Goal: Information Seeking & Learning: Check status

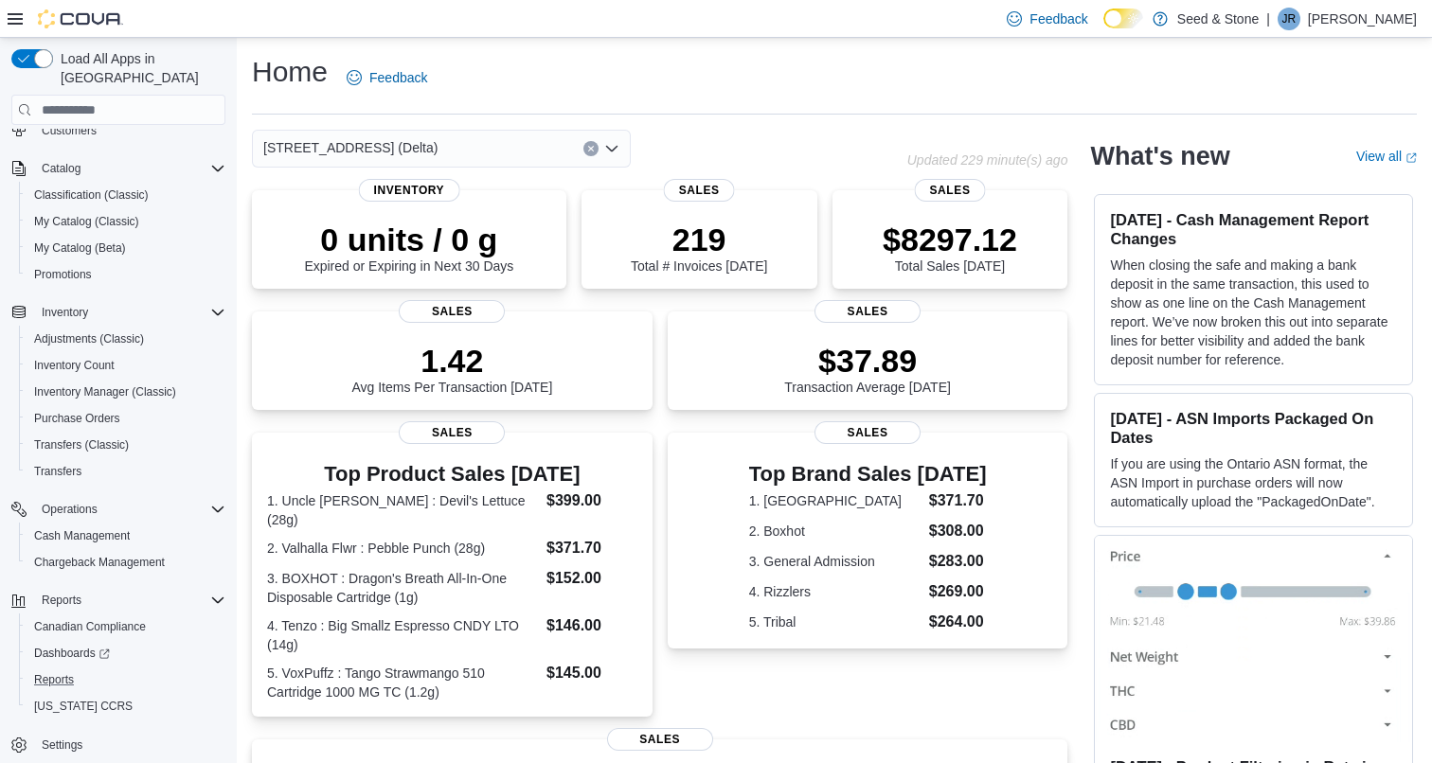
scroll to position [124, 0]
click at [59, 646] on span "Dashboards" at bounding box center [72, 653] width 76 height 15
click at [444, 156] on div "[STREET_ADDRESS] (Delta)" at bounding box center [441, 149] width 379 height 38
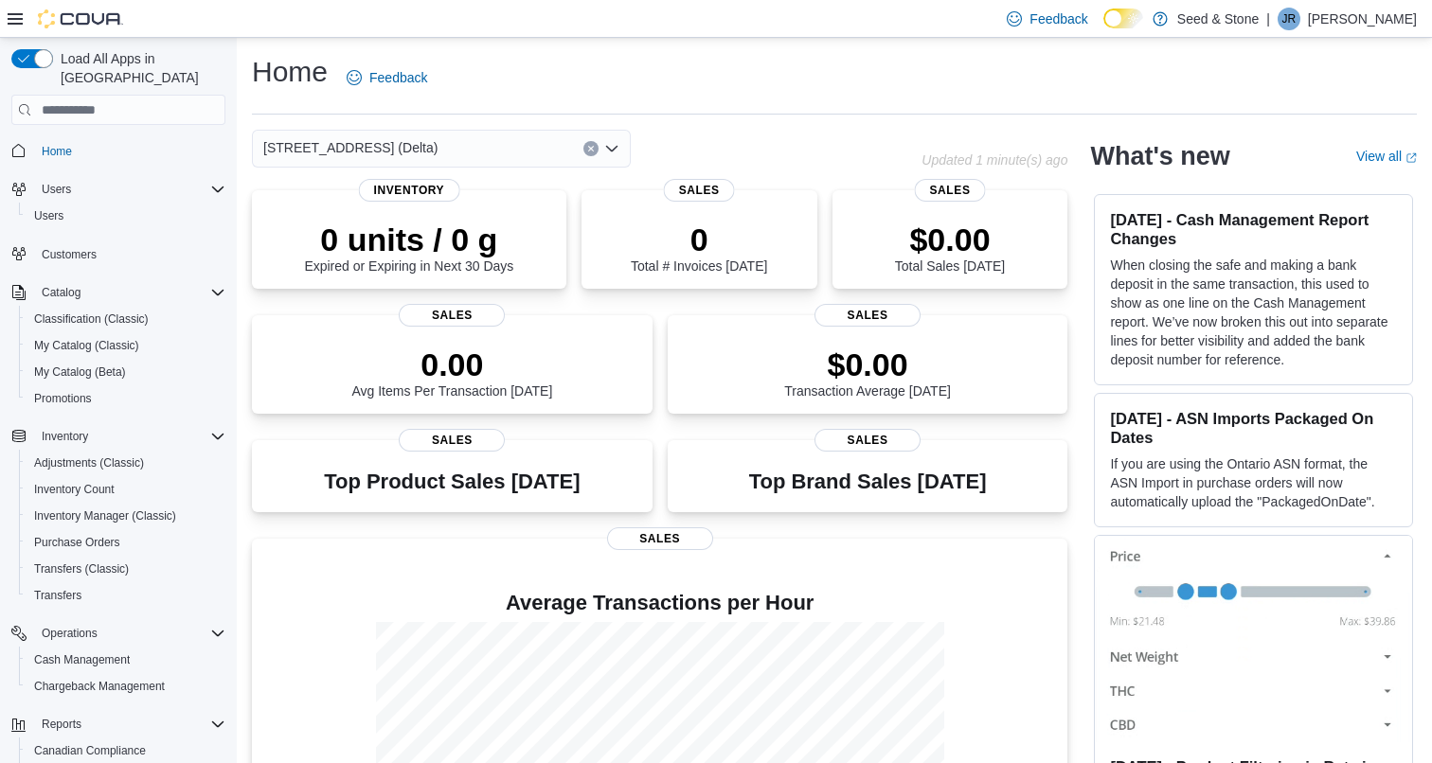
click at [497, 154] on div "616 Chester Rd. (Delta)" at bounding box center [441, 149] width 379 height 38
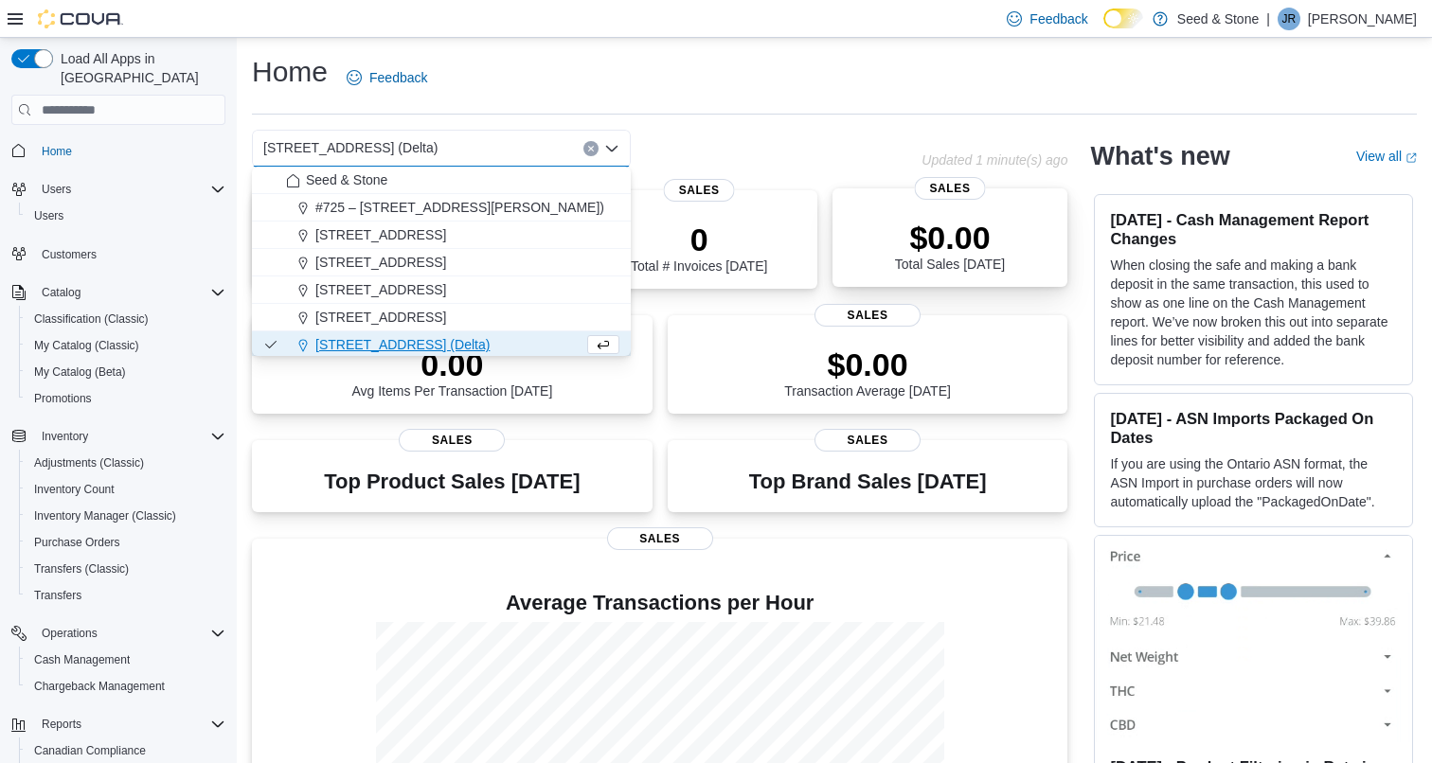
click at [931, 210] on div "$0.00 Total Sales Today Sales" at bounding box center [950, 237] width 236 height 98
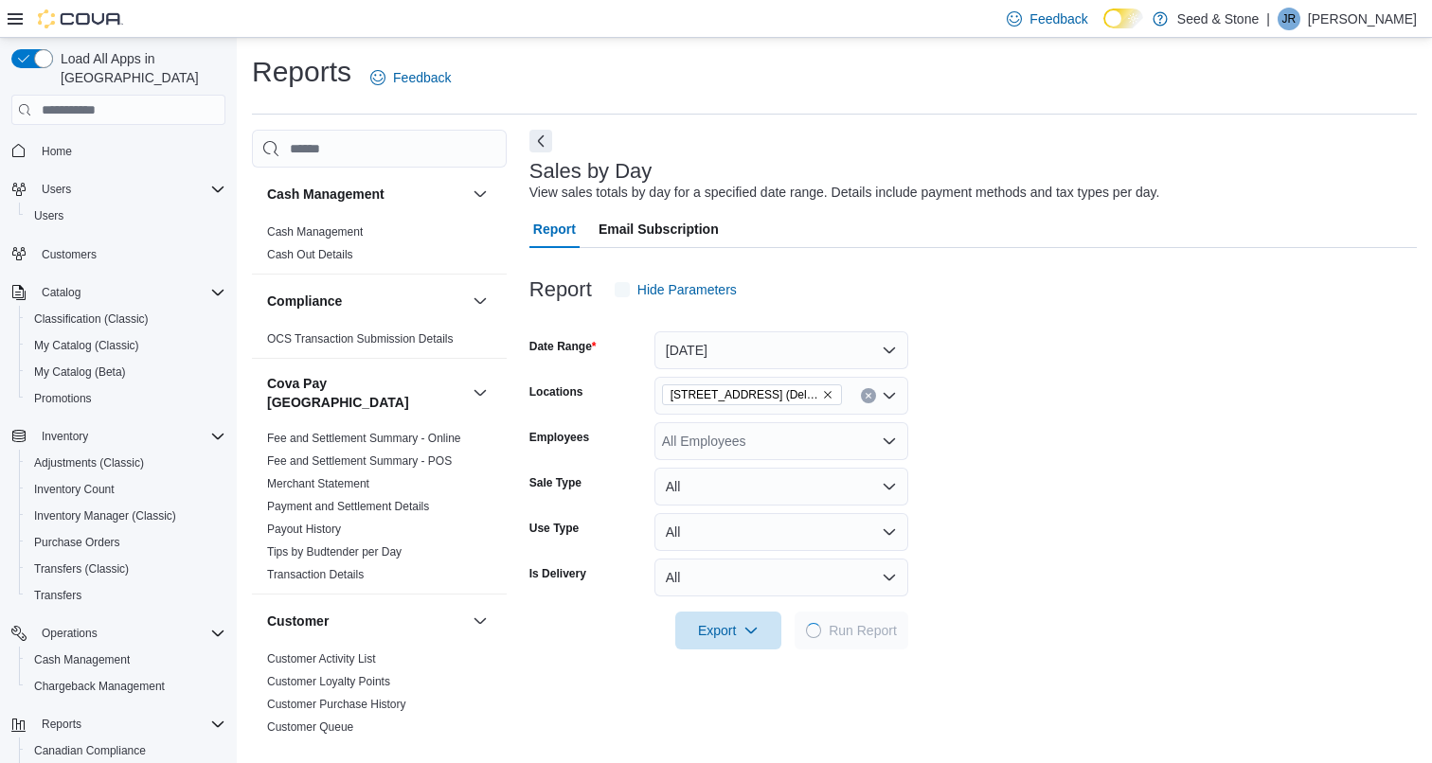
scroll to position [43, 0]
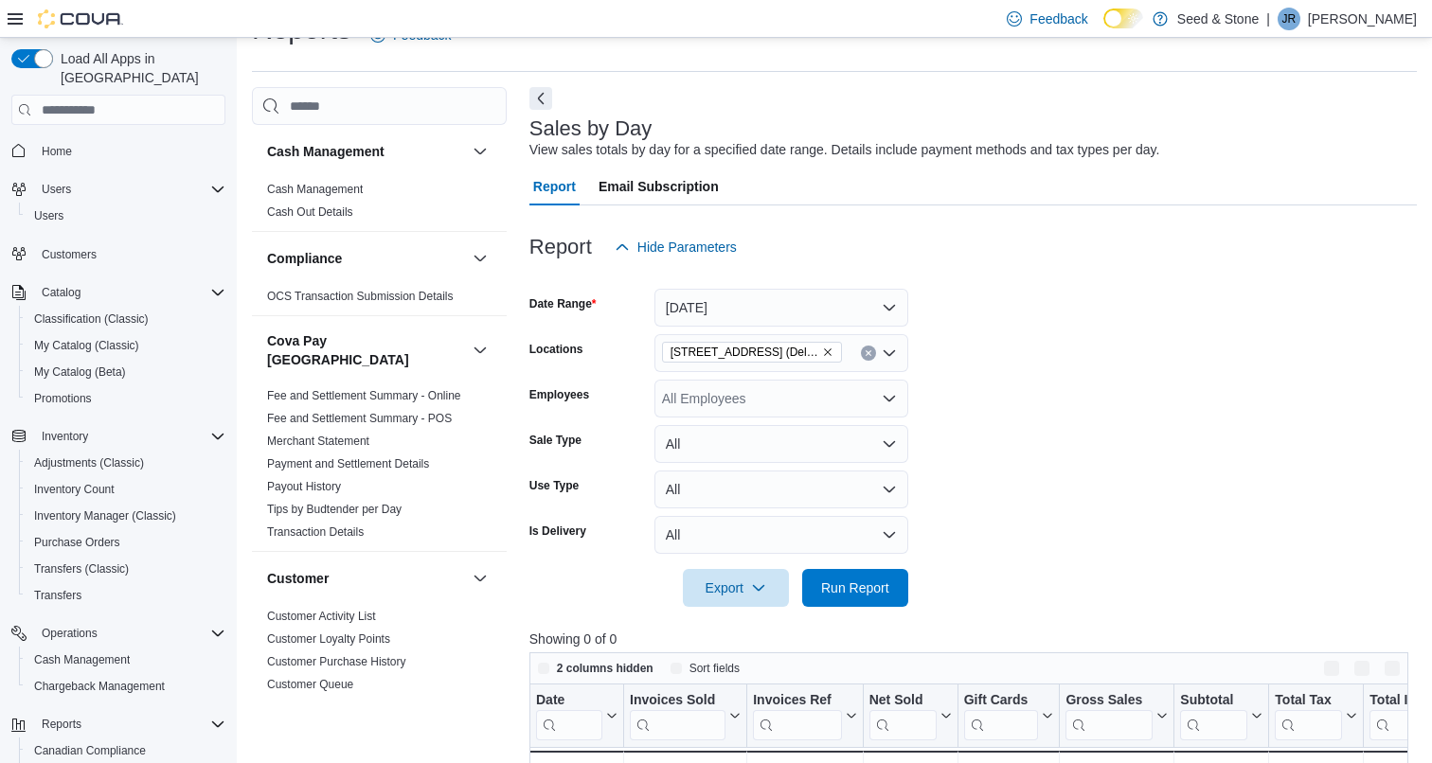
click at [761, 293] on button "Today" at bounding box center [781, 308] width 254 height 38
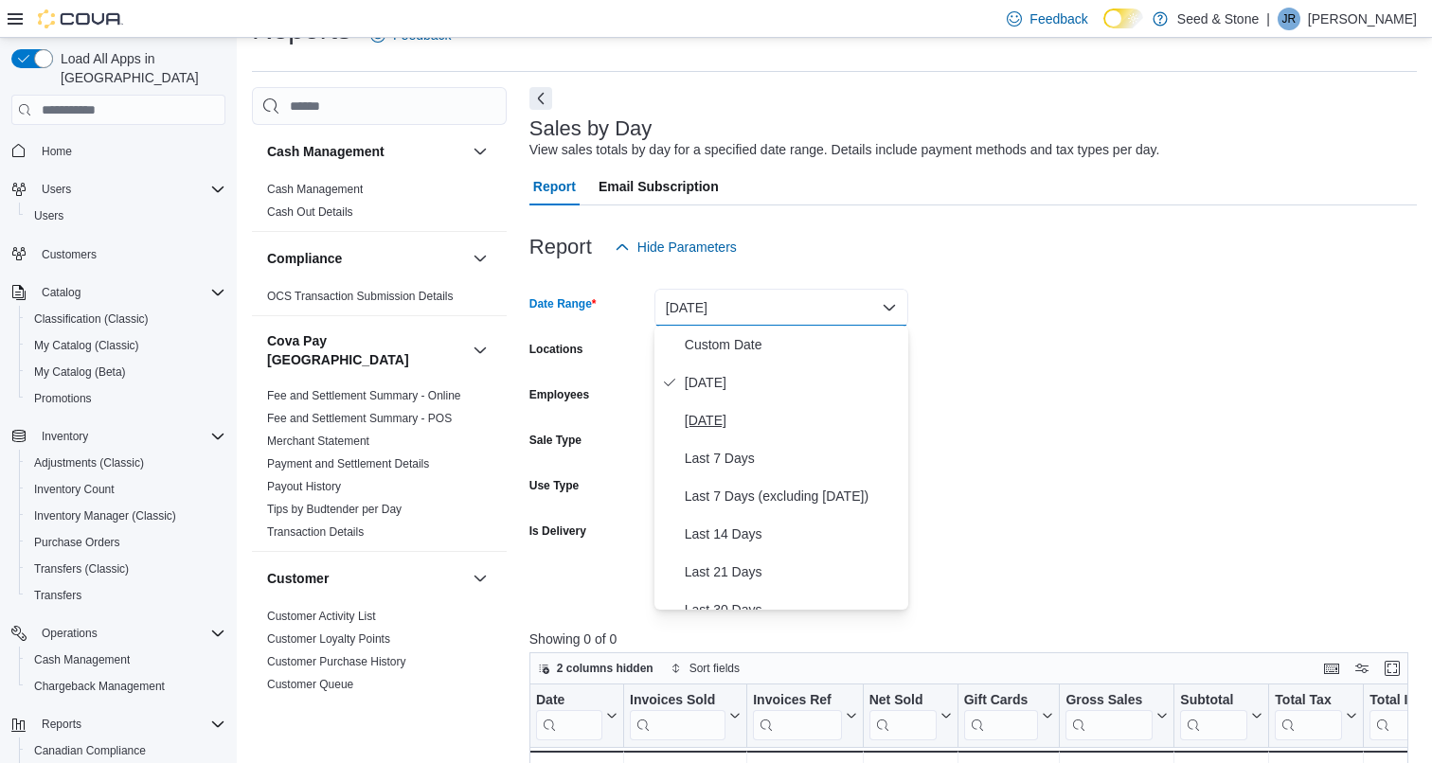
click at [736, 415] on span "Yesterday" at bounding box center [793, 420] width 216 height 23
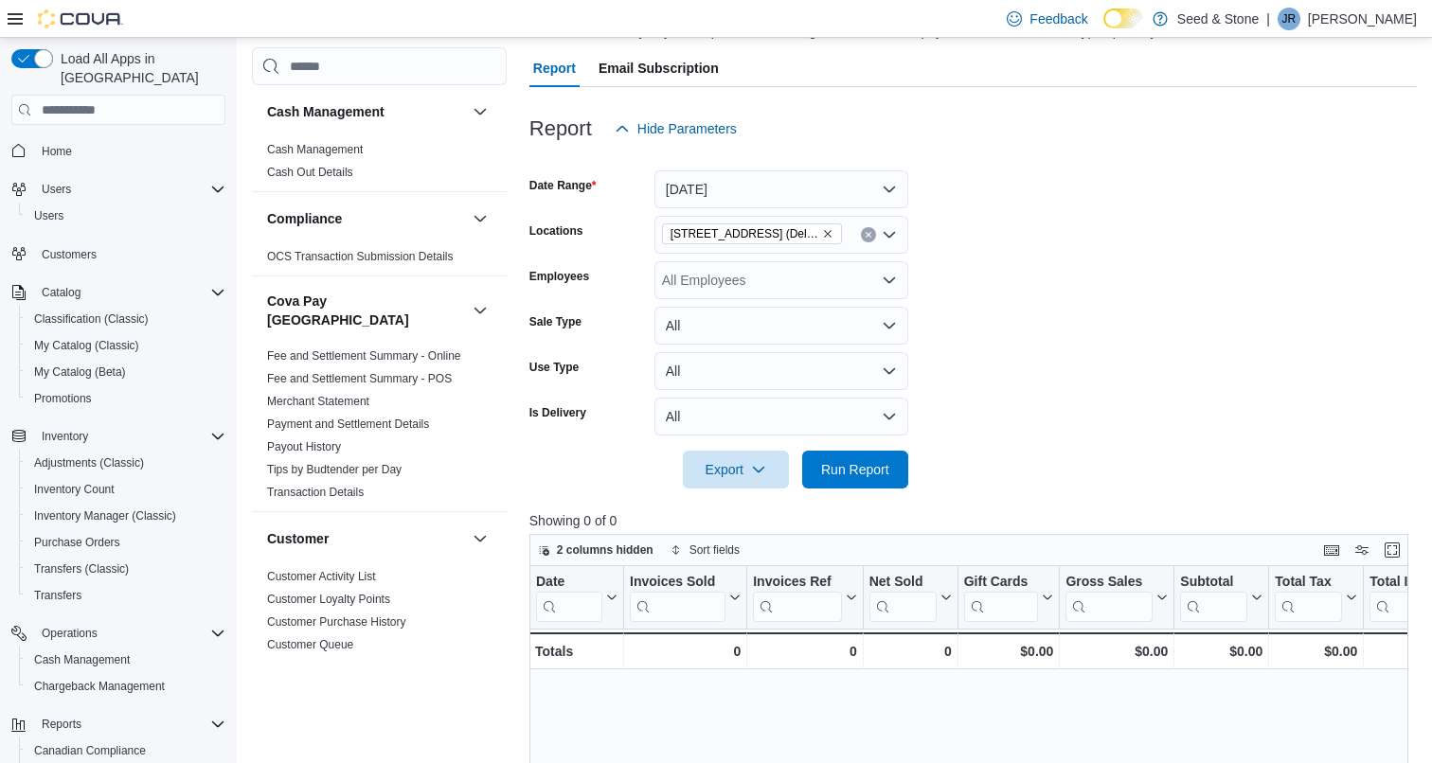
scroll to position [170, 0]
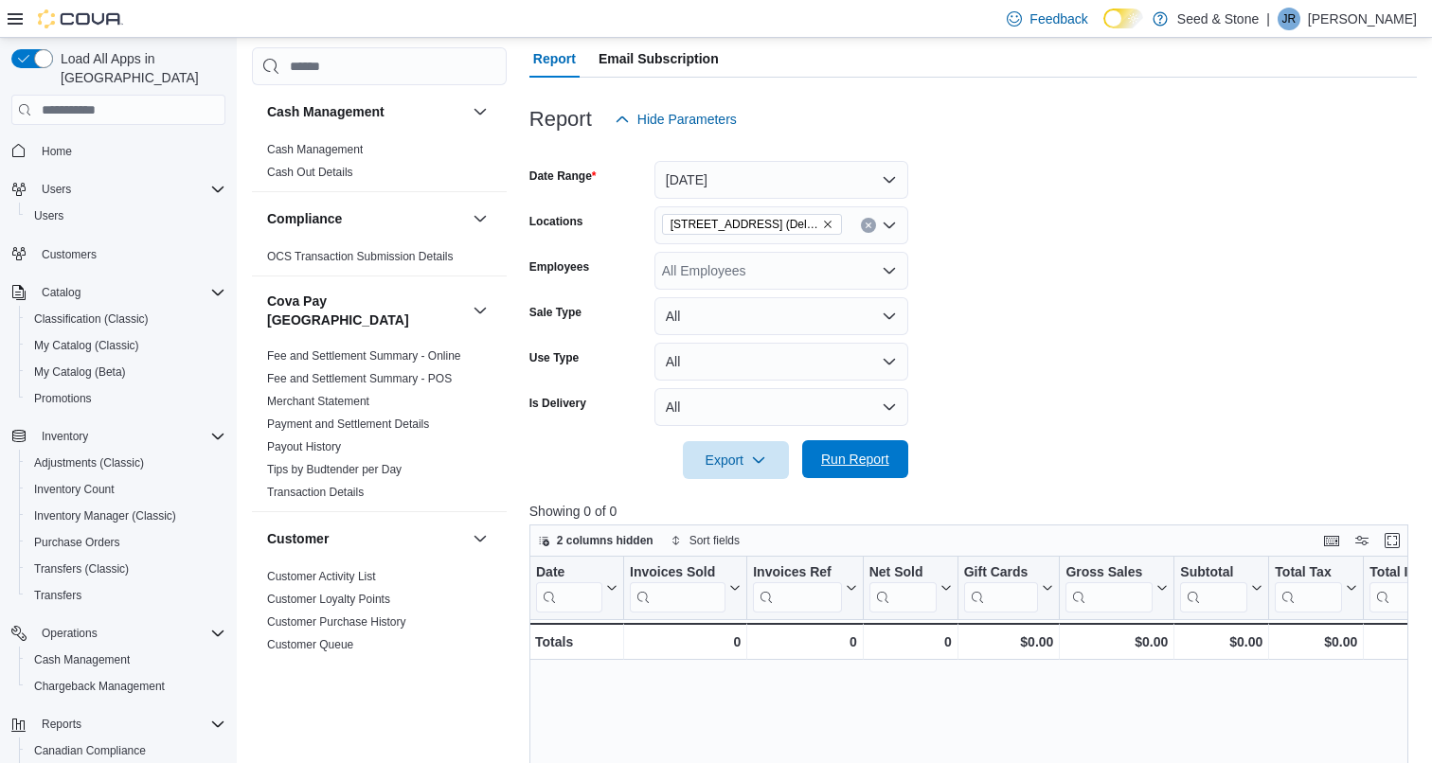
click at [848, 462] on span "Run Report" at bounding box center [855, 459] width 68 height 19
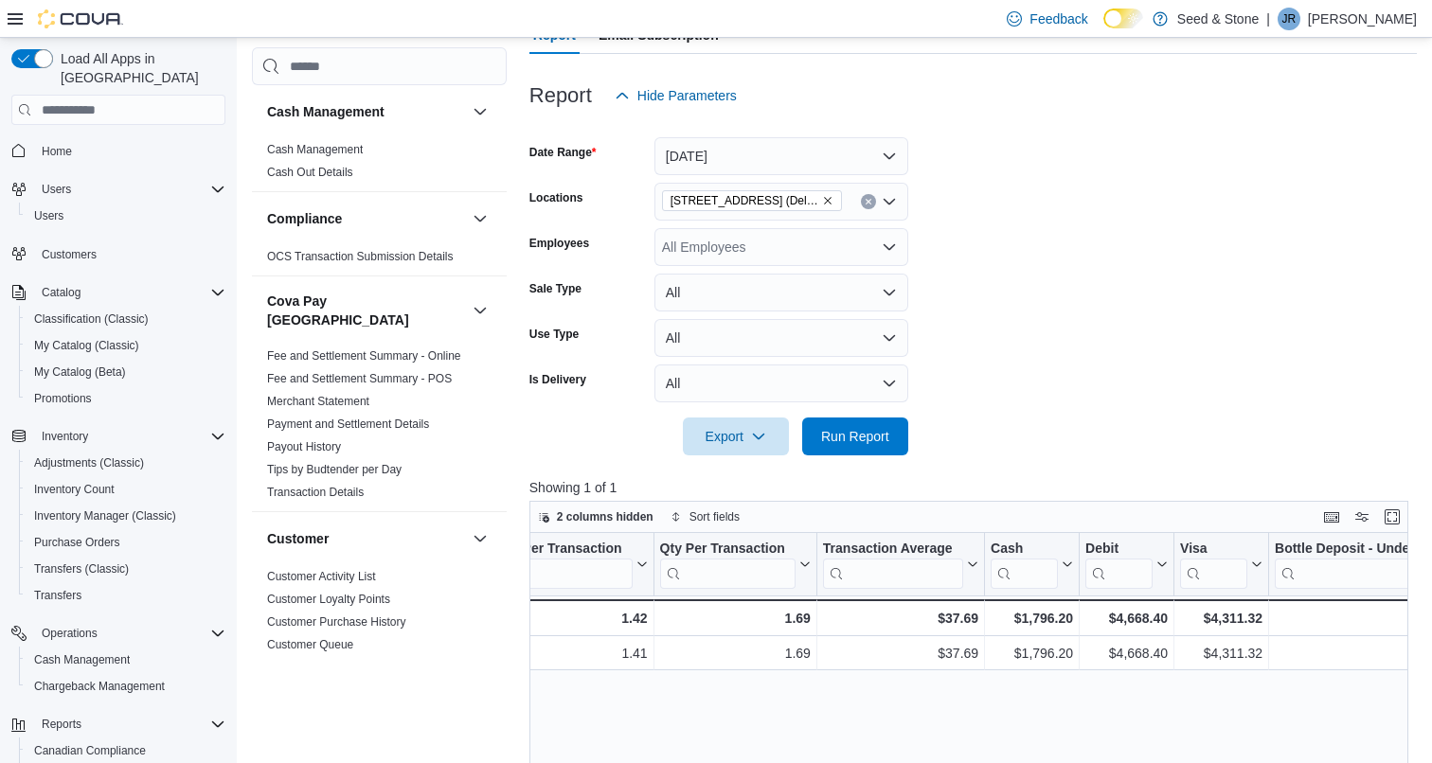
scroll to position [148, 0]
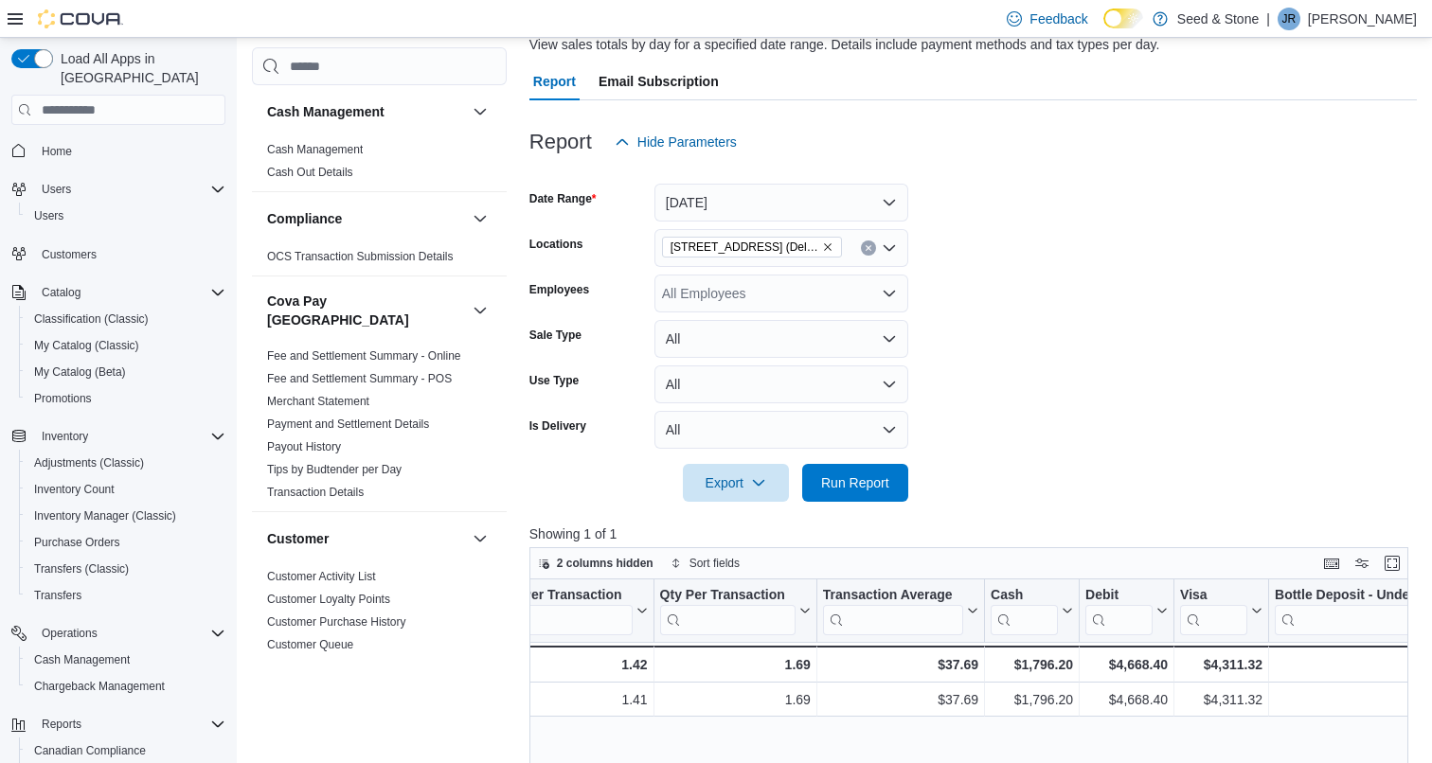
scroll to position [170, 0]
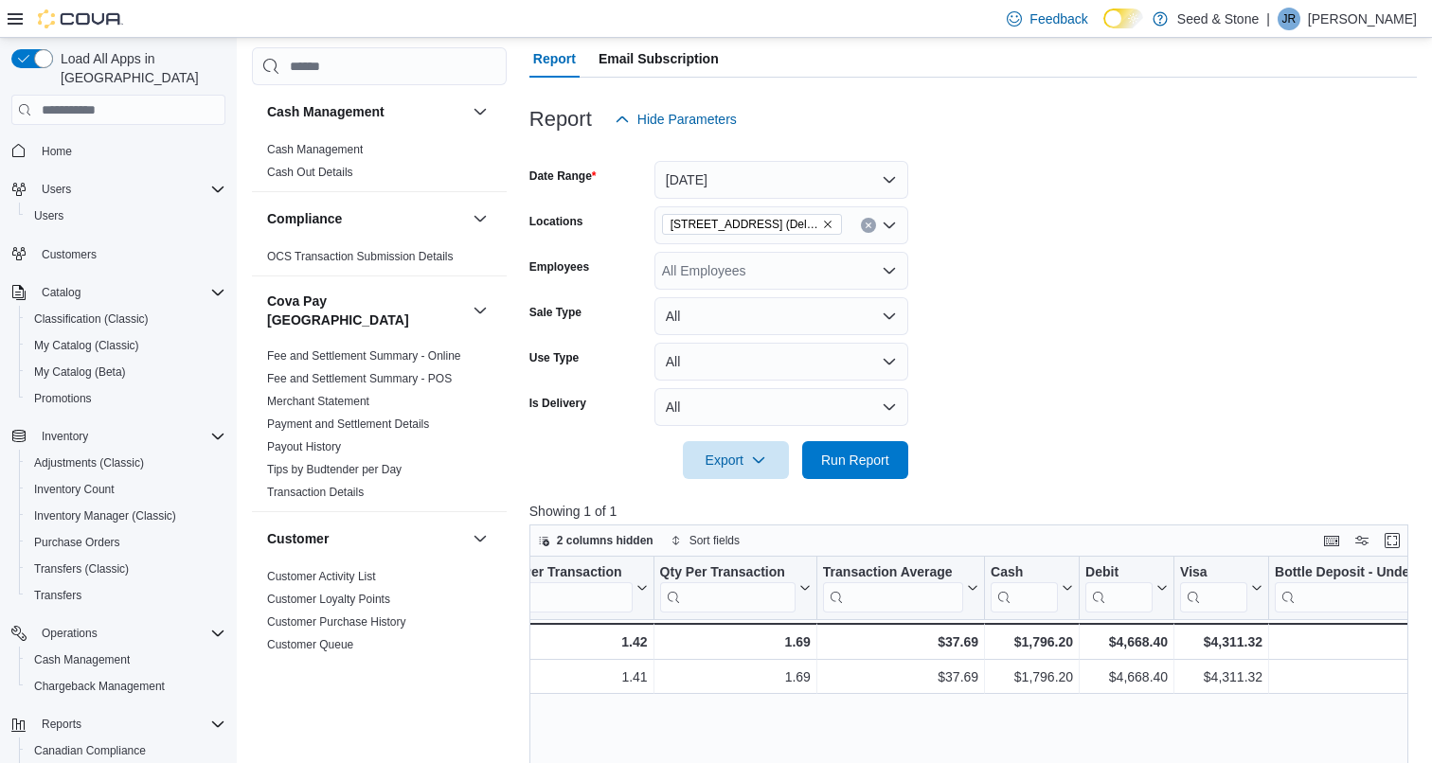
click at [66, 138] on span "Home" at bounding box center [129, 150] width 191 height 24
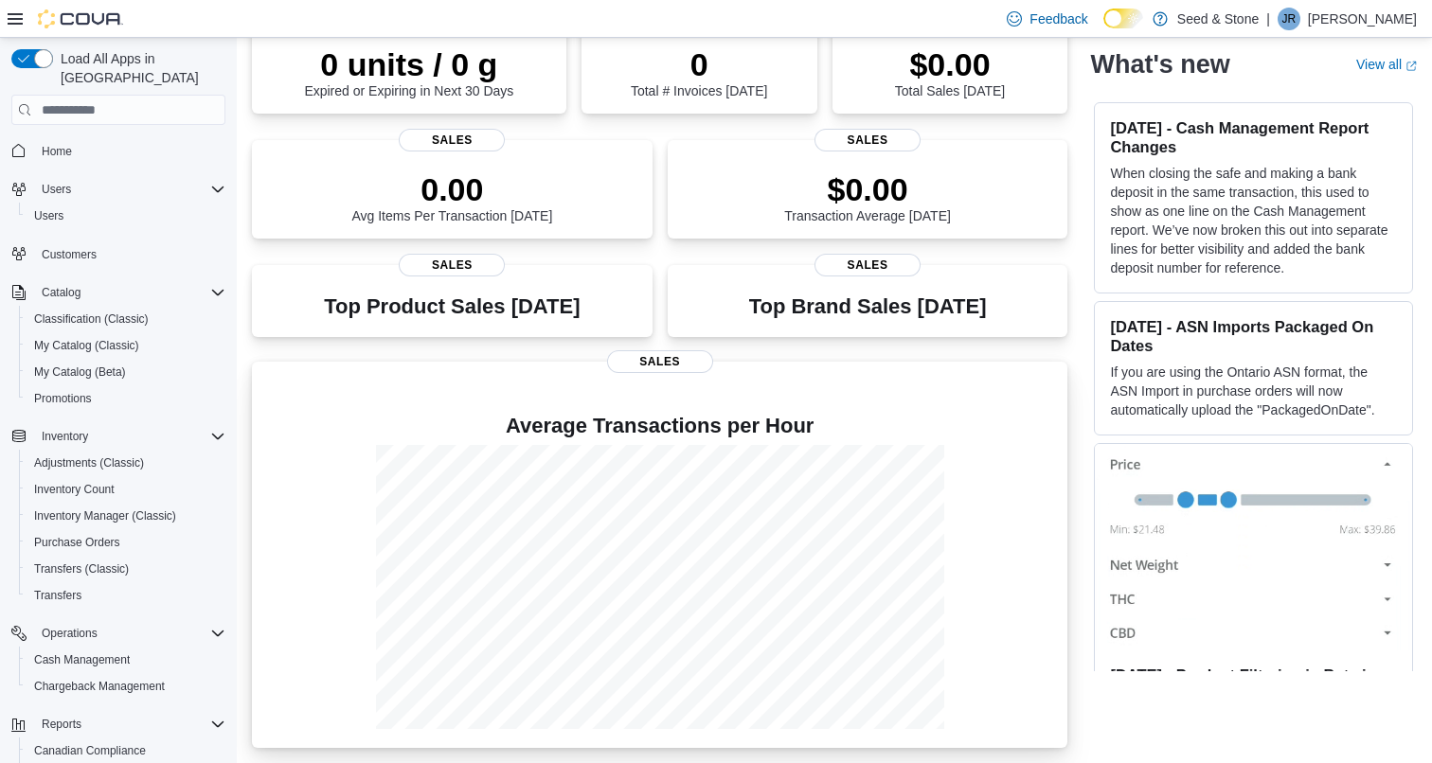
scroll to position [174, 0]
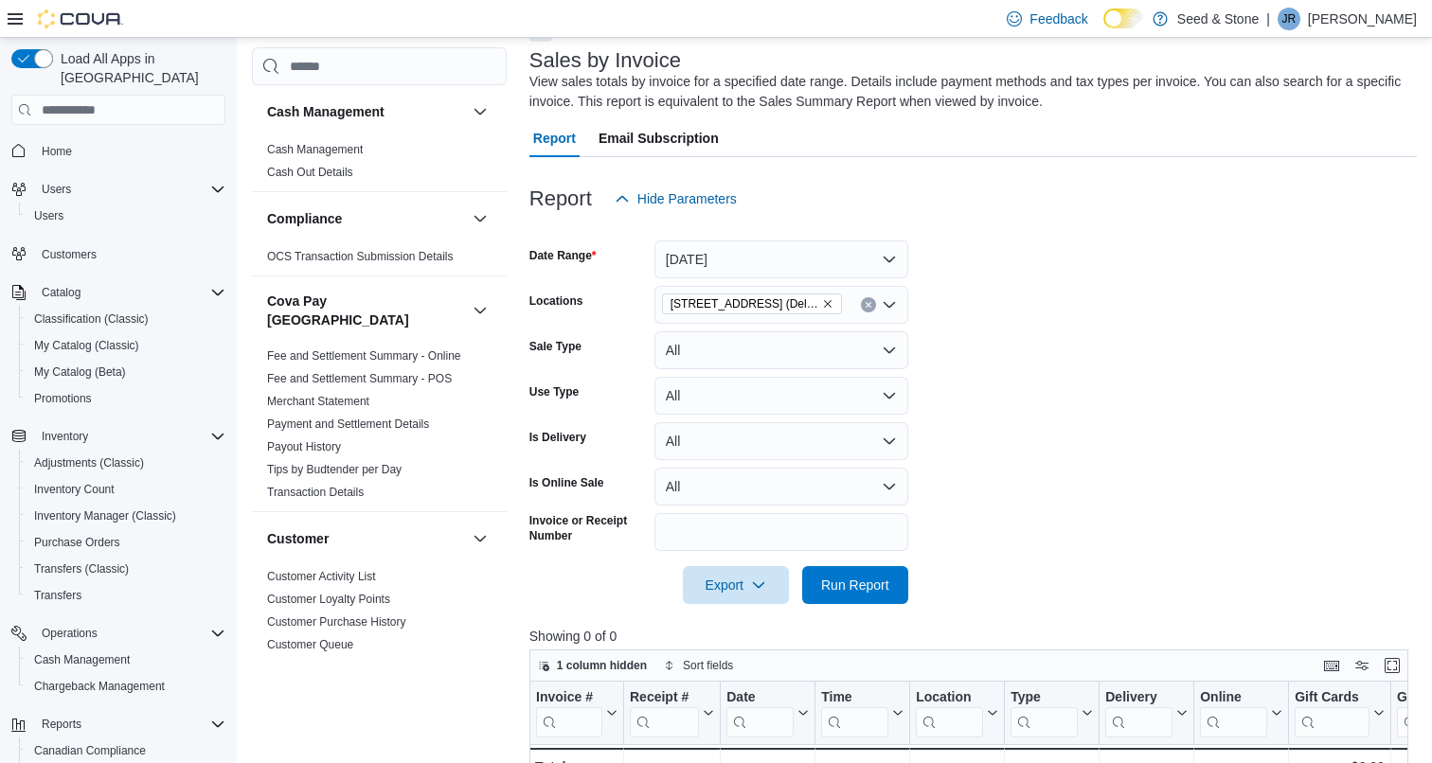
scroll to position [118, 0]
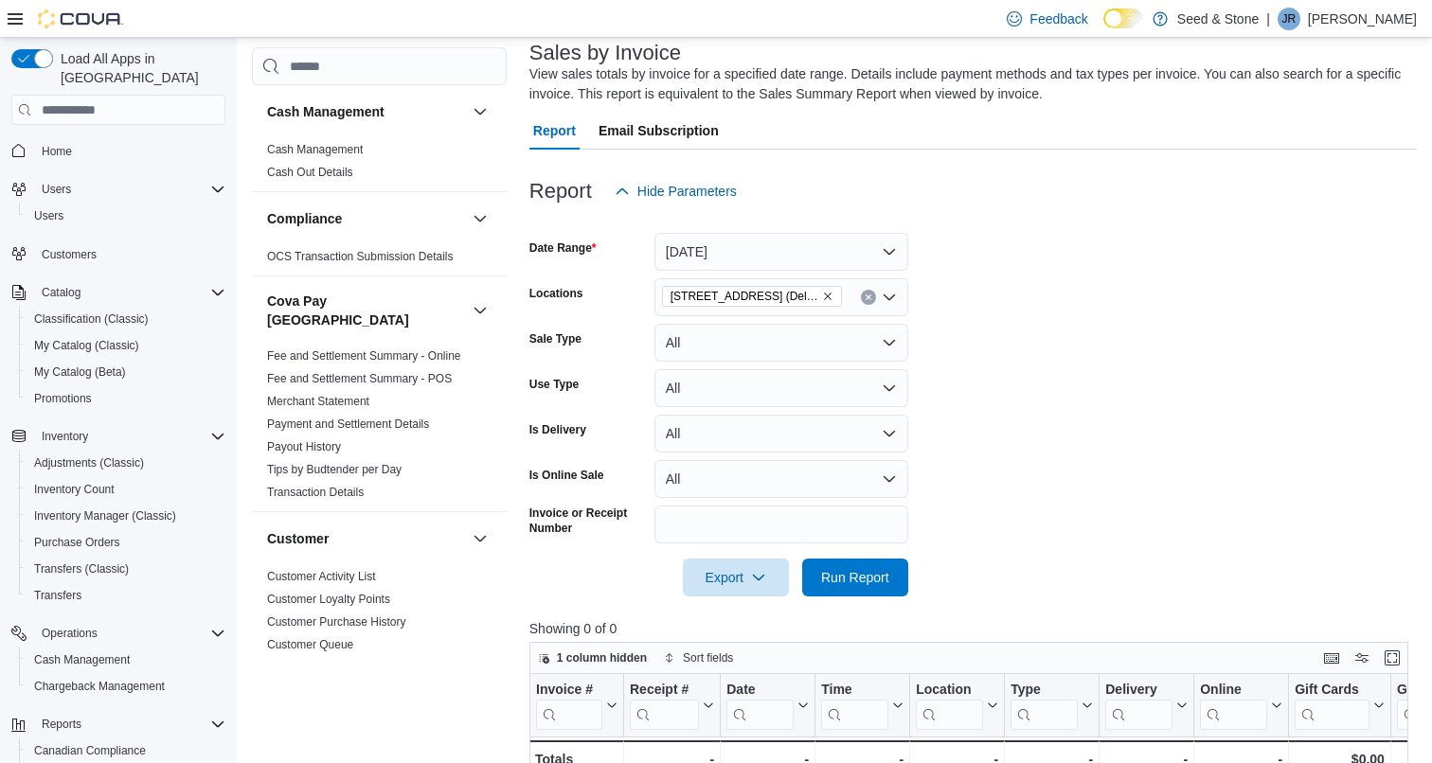
click at [825, 243] on button "Today" at bounding box center [781, 252] width 254 height 38
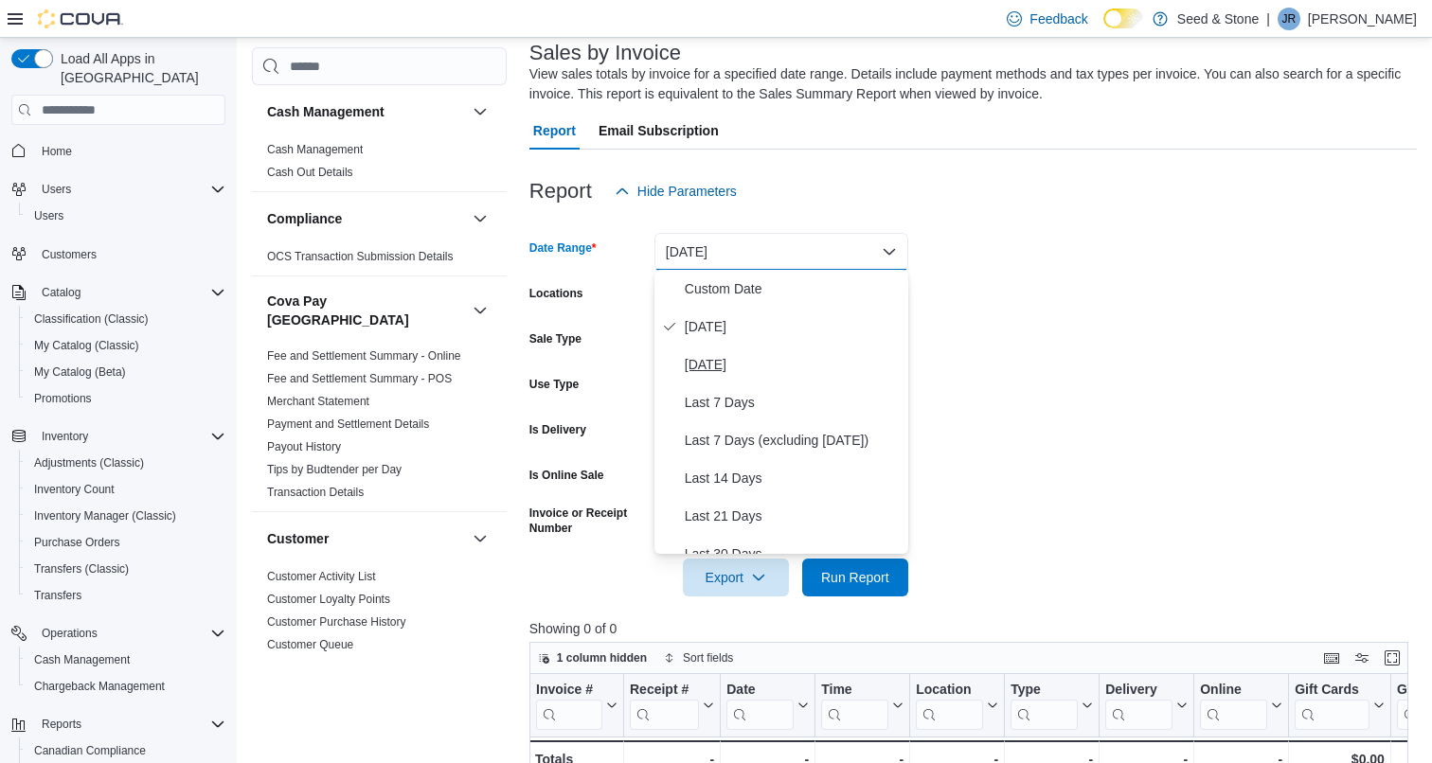
click at [739, 372] on span "Yesterday" at bounding box center [793, 364] width 216 height 23
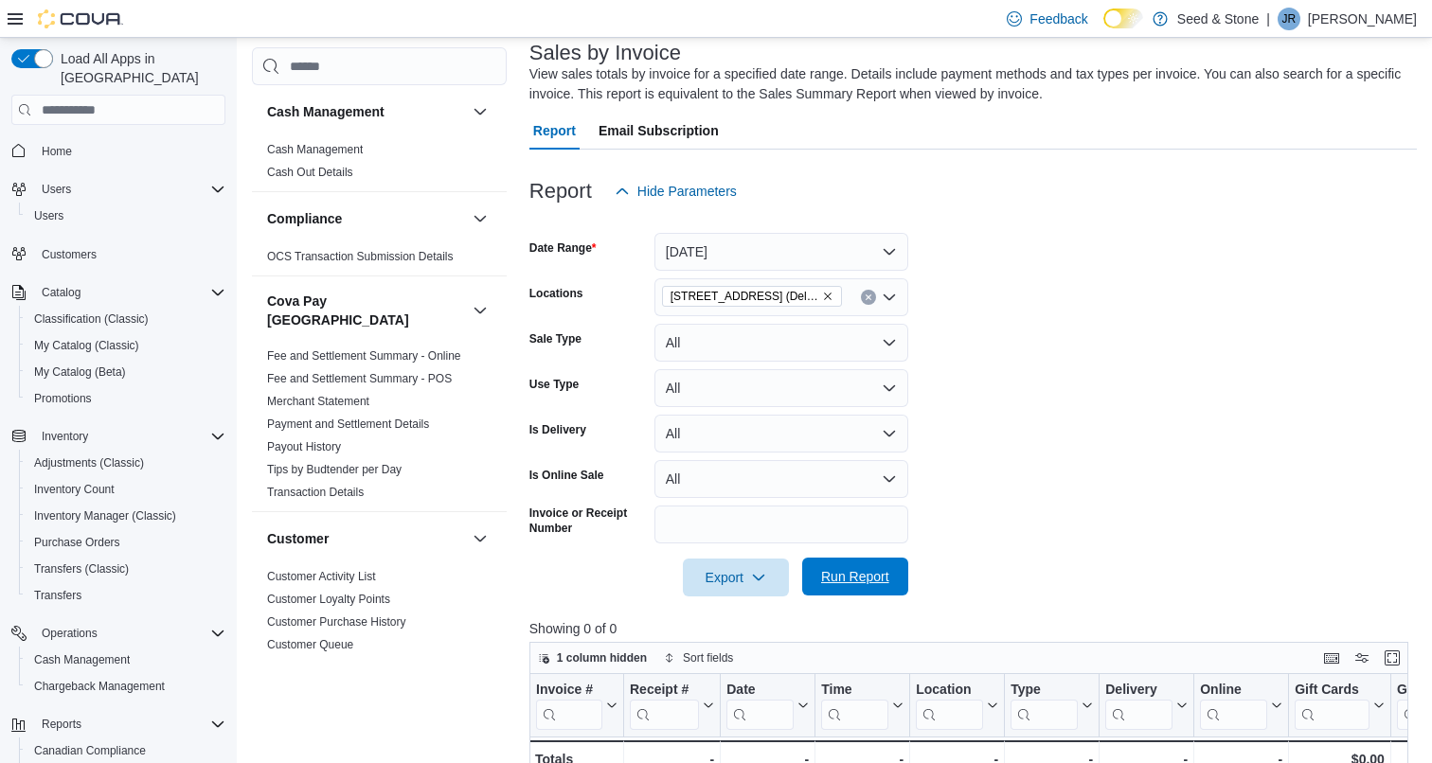
click at [898, 588] on button "Run Report" at bounding box center [855, 577] width 106 height 38
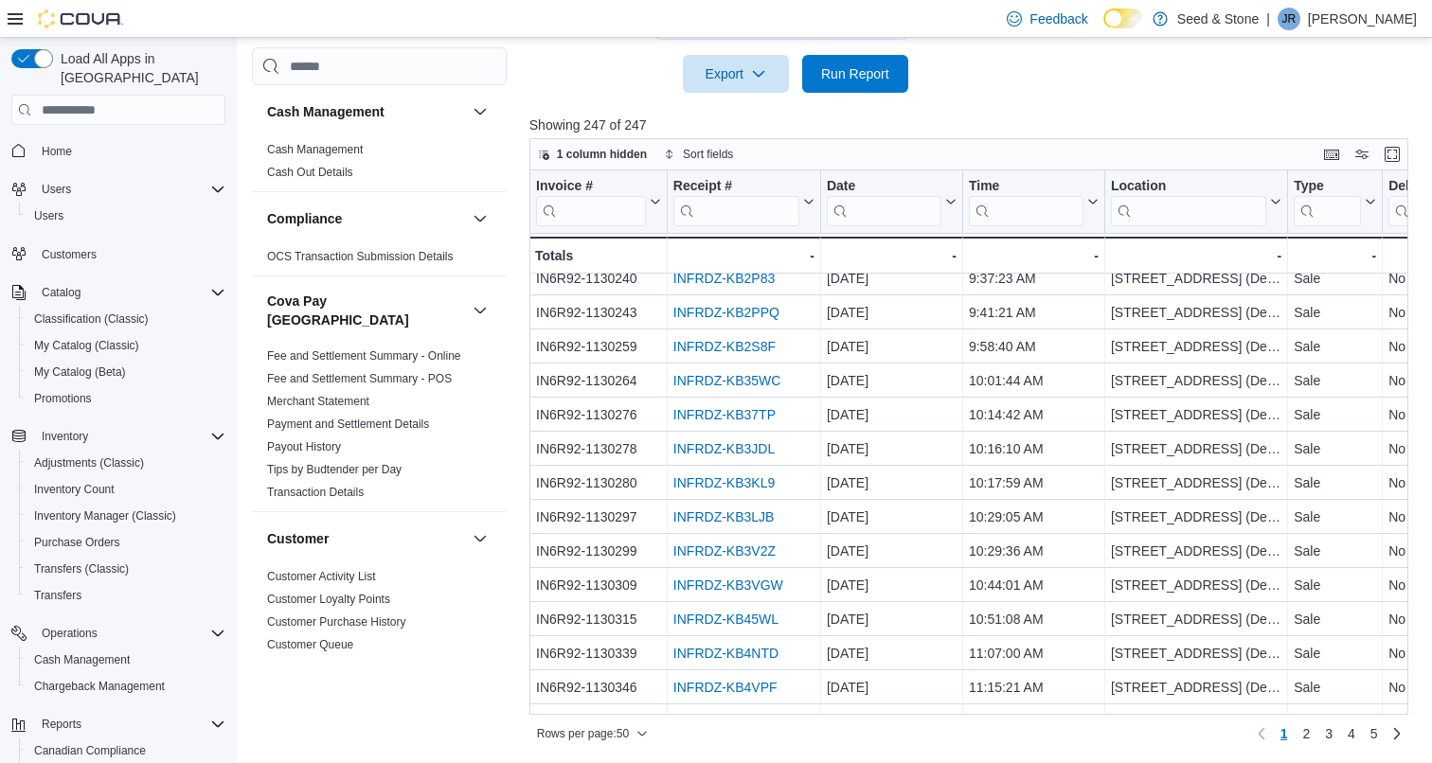
scroll to position [183, 0]
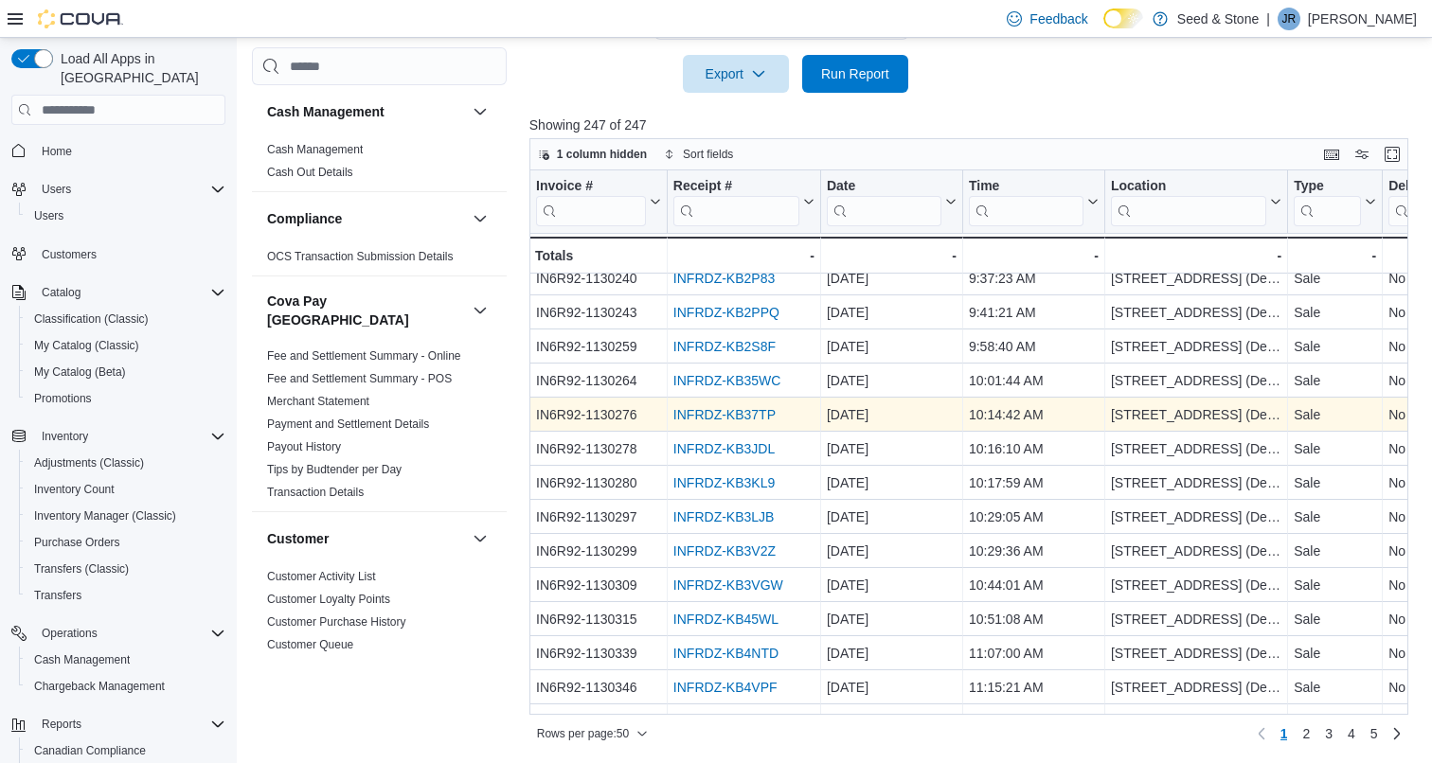
click at [733, 415] on link "INFRDZ-KB37TP" at bounding box center [724, 414] width 102 height 15
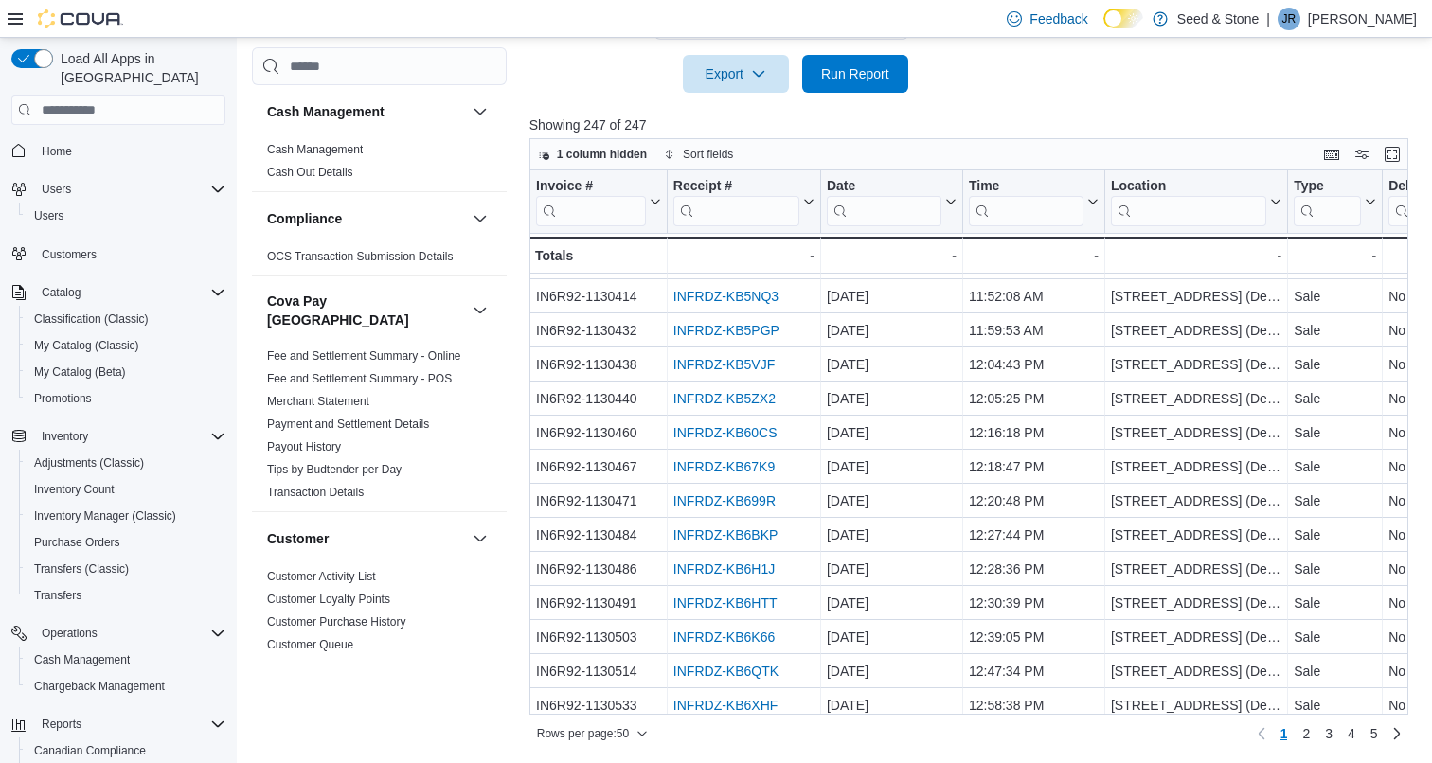
scroll to position [1017, 0]
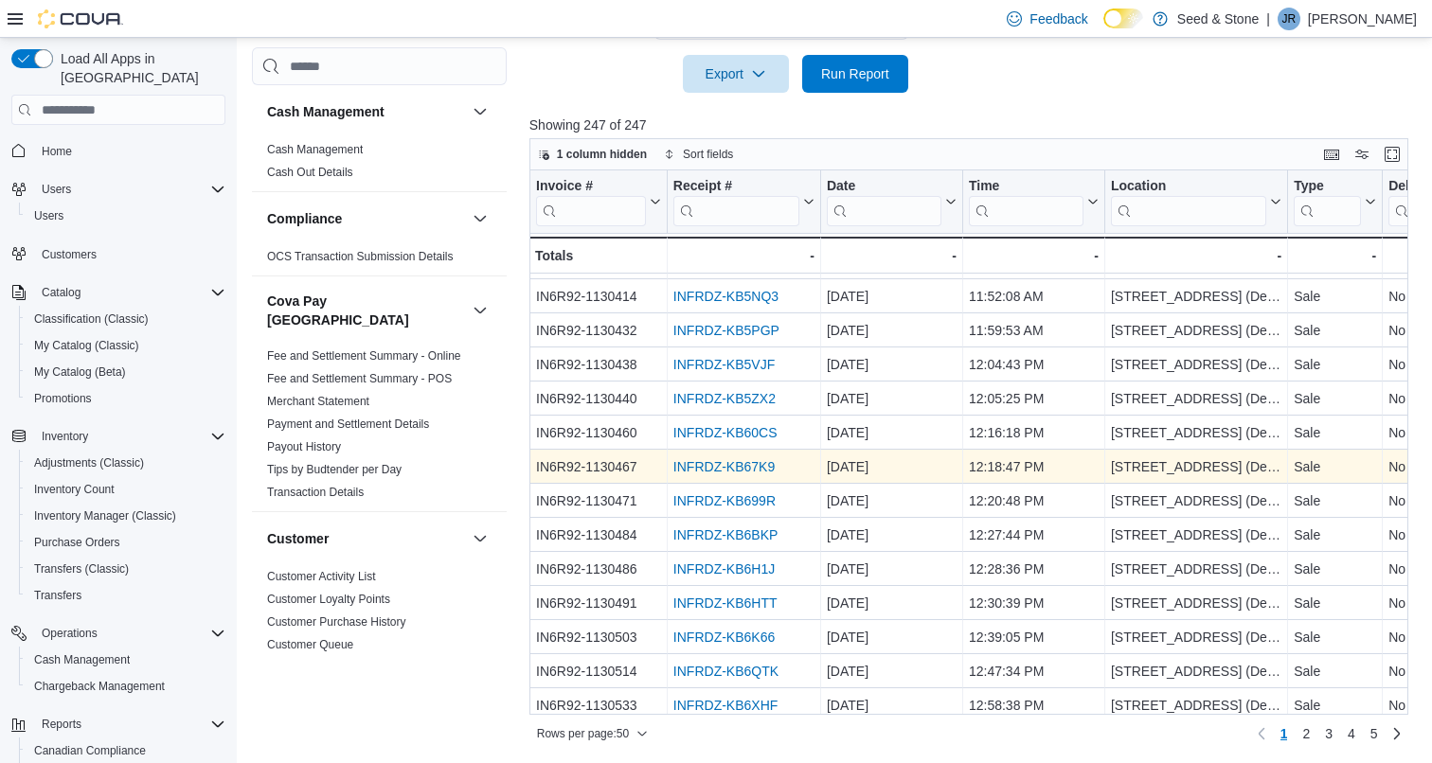
click at [739, 472] on link "INFRDZ-KB67K9" at bounding box center [723, 466] width 101 height 15
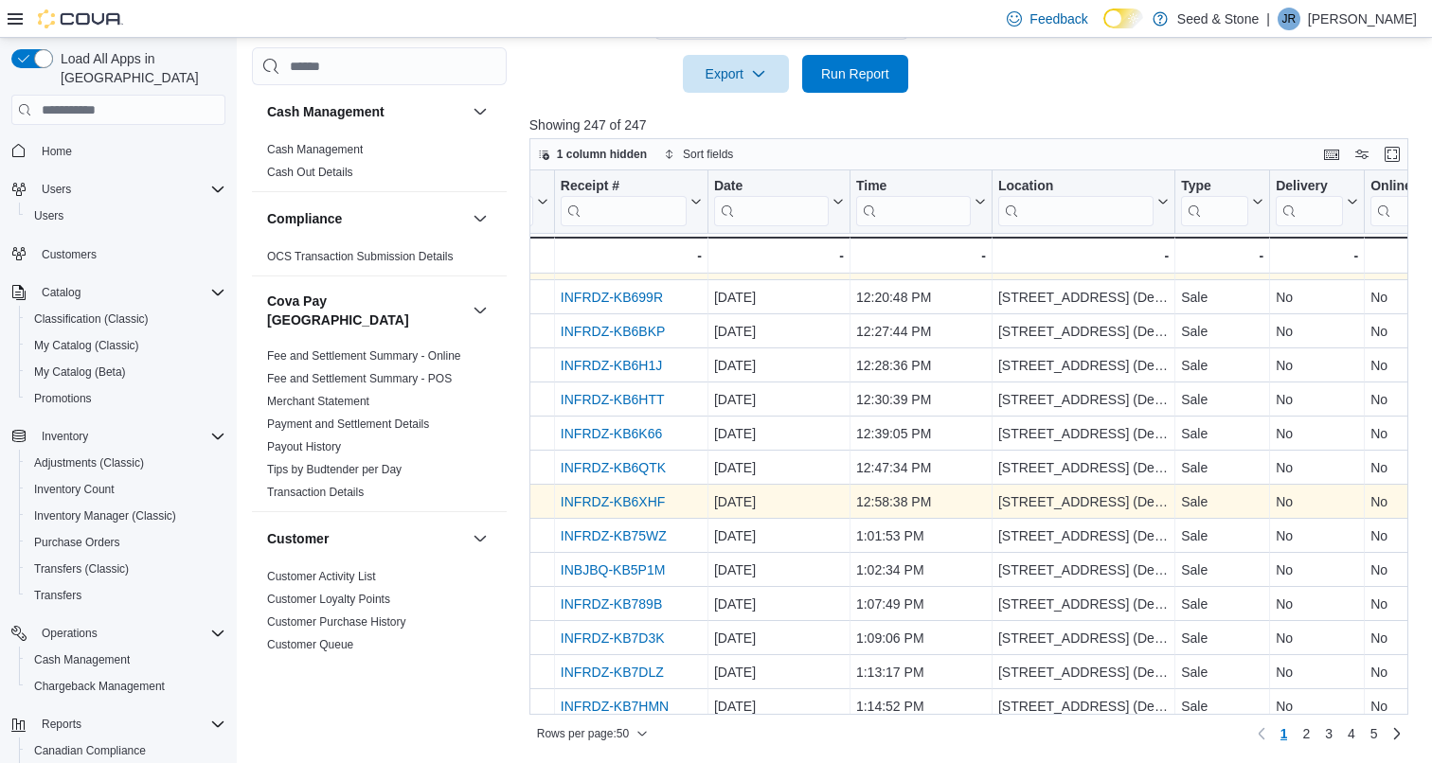
scroll to position [1221, 86]
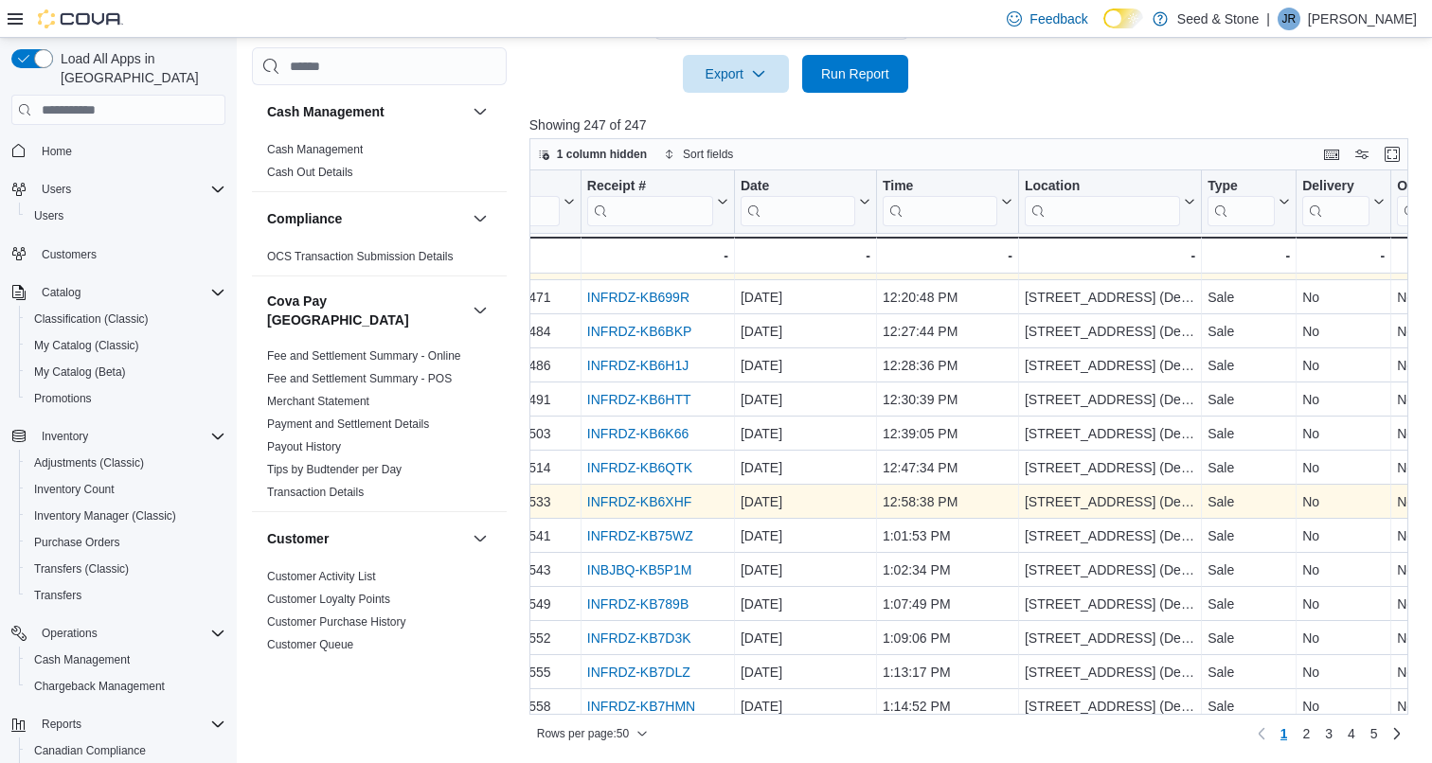
click at [658, 503] on link "INFRDZ-KB6XHF" at bounding box center [639, 501] width 104 height 15
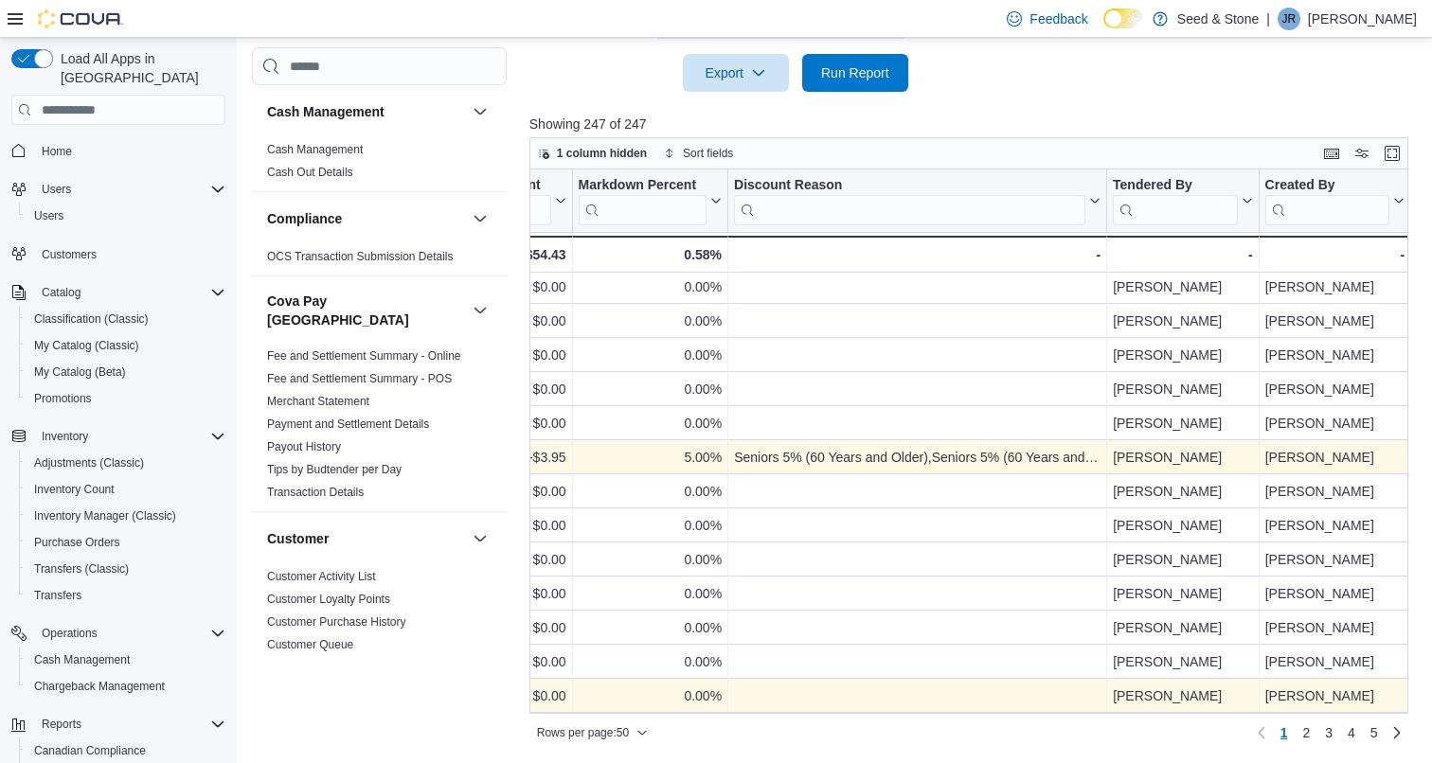
scroll to position [622, 0]
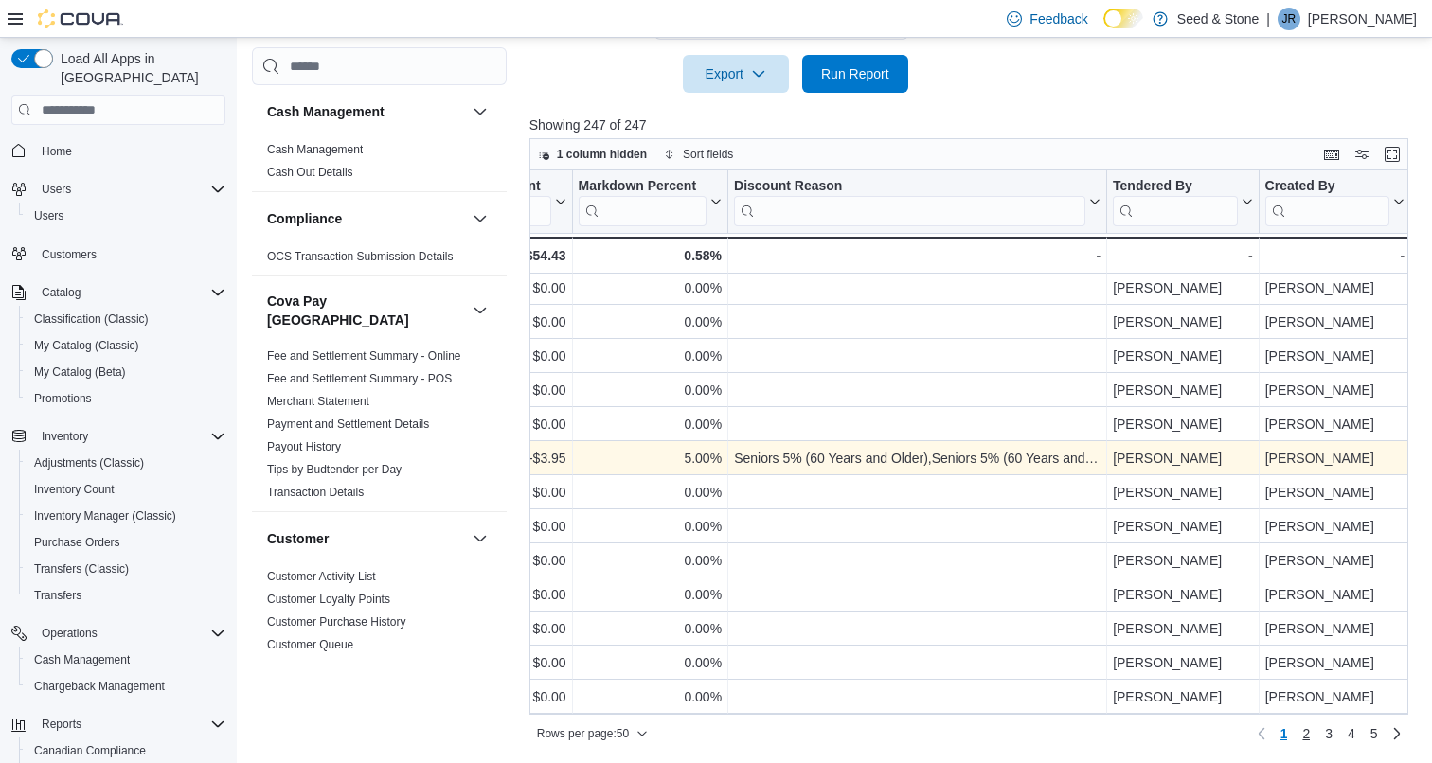
click at [1307, 736] on span "2" at bounding box center [1306, 733] width 8 height 19
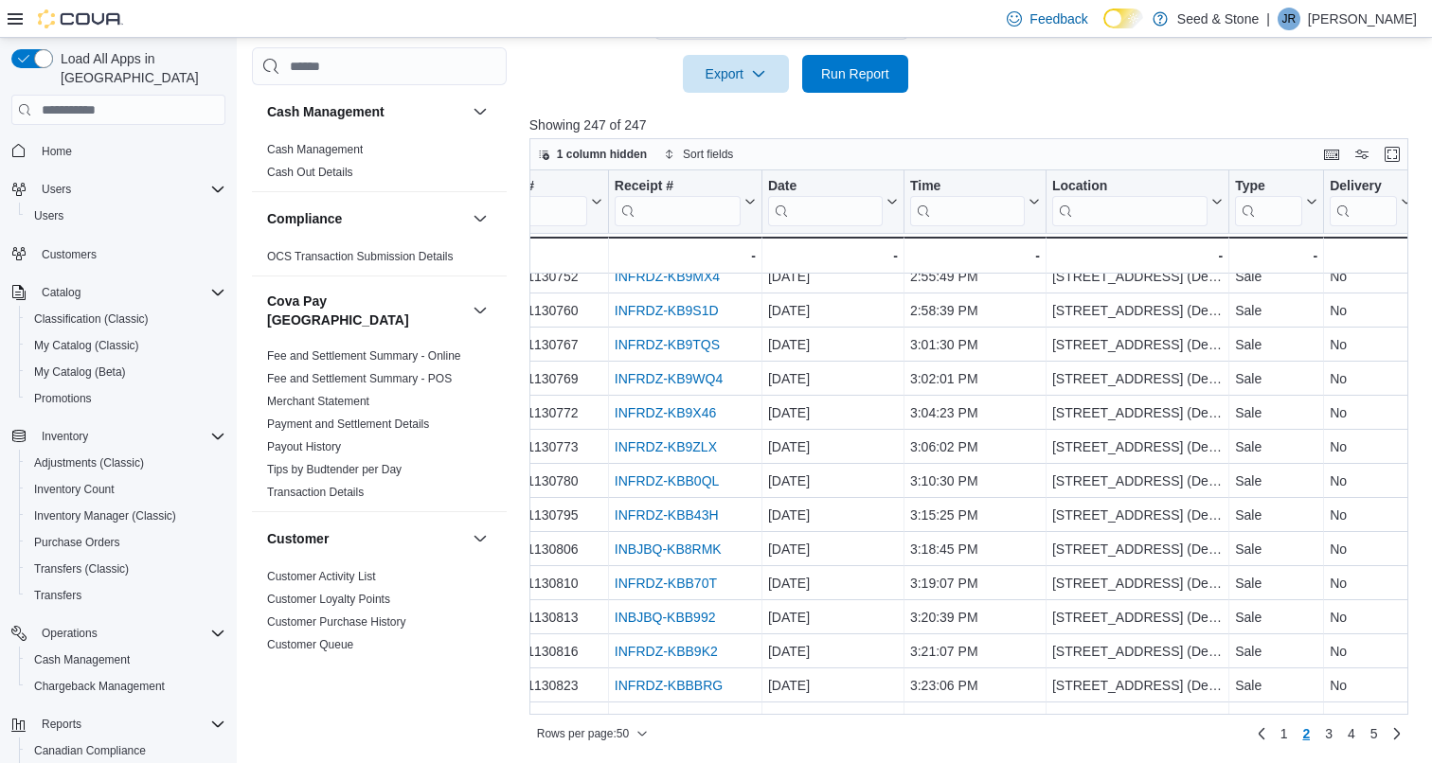
scroll to position [1037, 28]
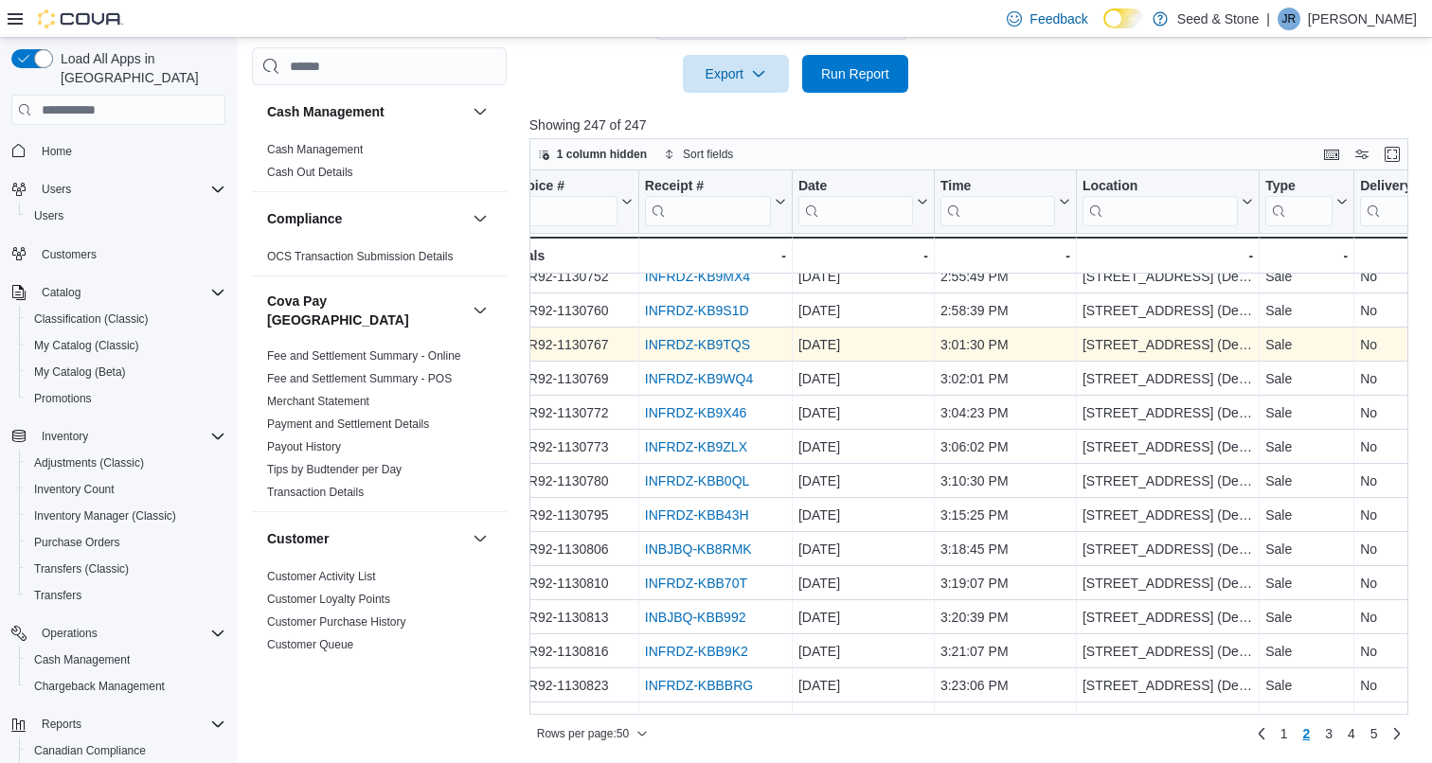
click at [715, 344] on link "INFRDZ-KB9TQS" at bounding box center [697, 344] width 105 height 15
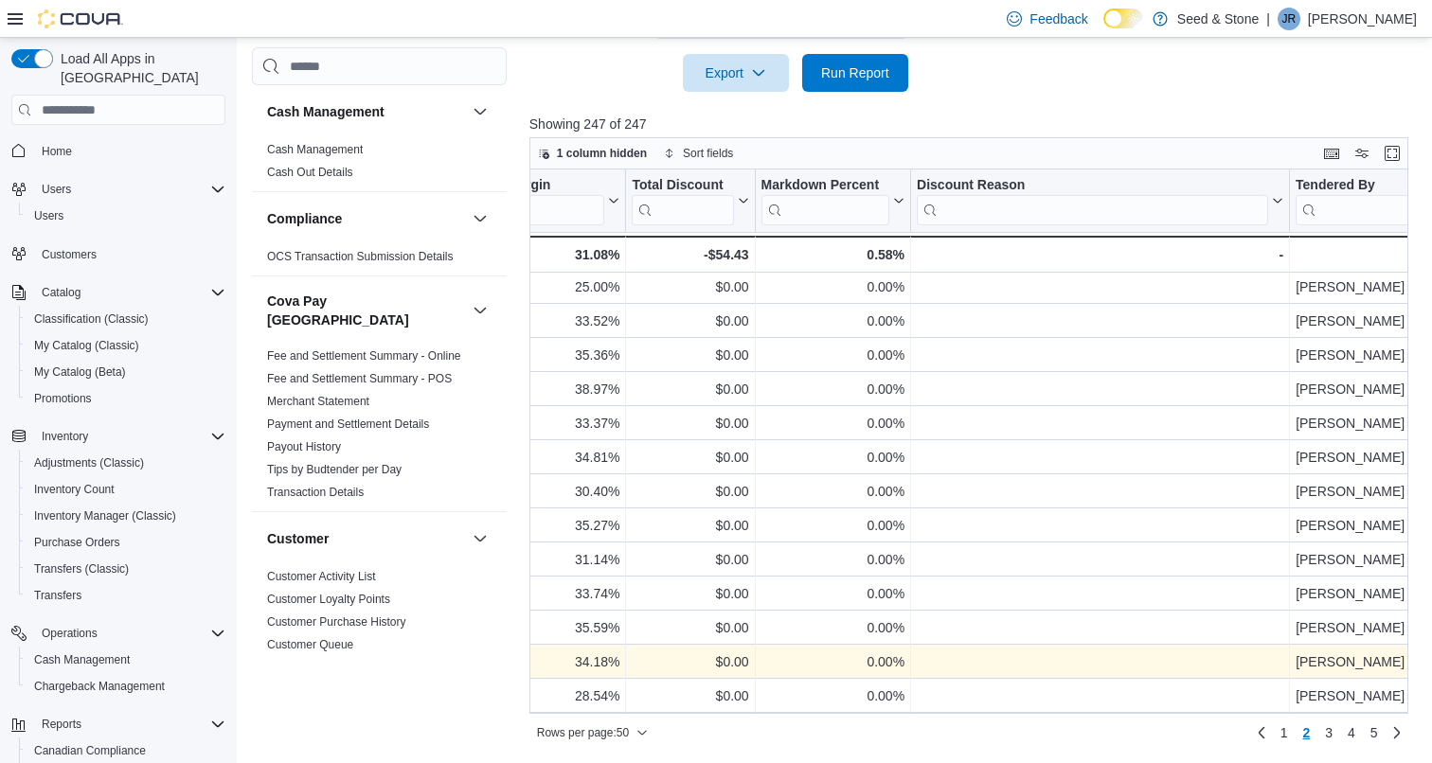
scroll to position [622, 0]
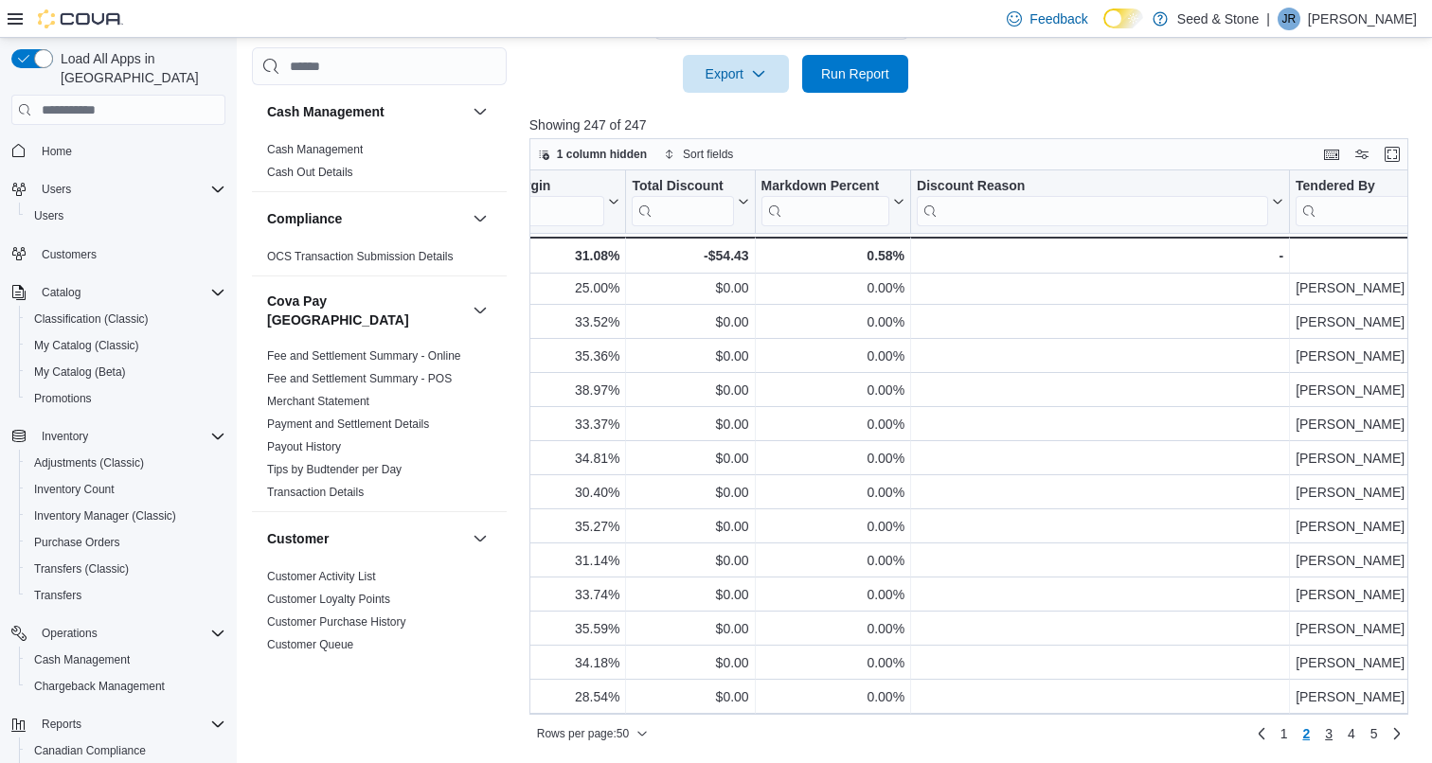
click at [1331, 738] on span "3" at bounding box center [1329, 733] width 8 height 19
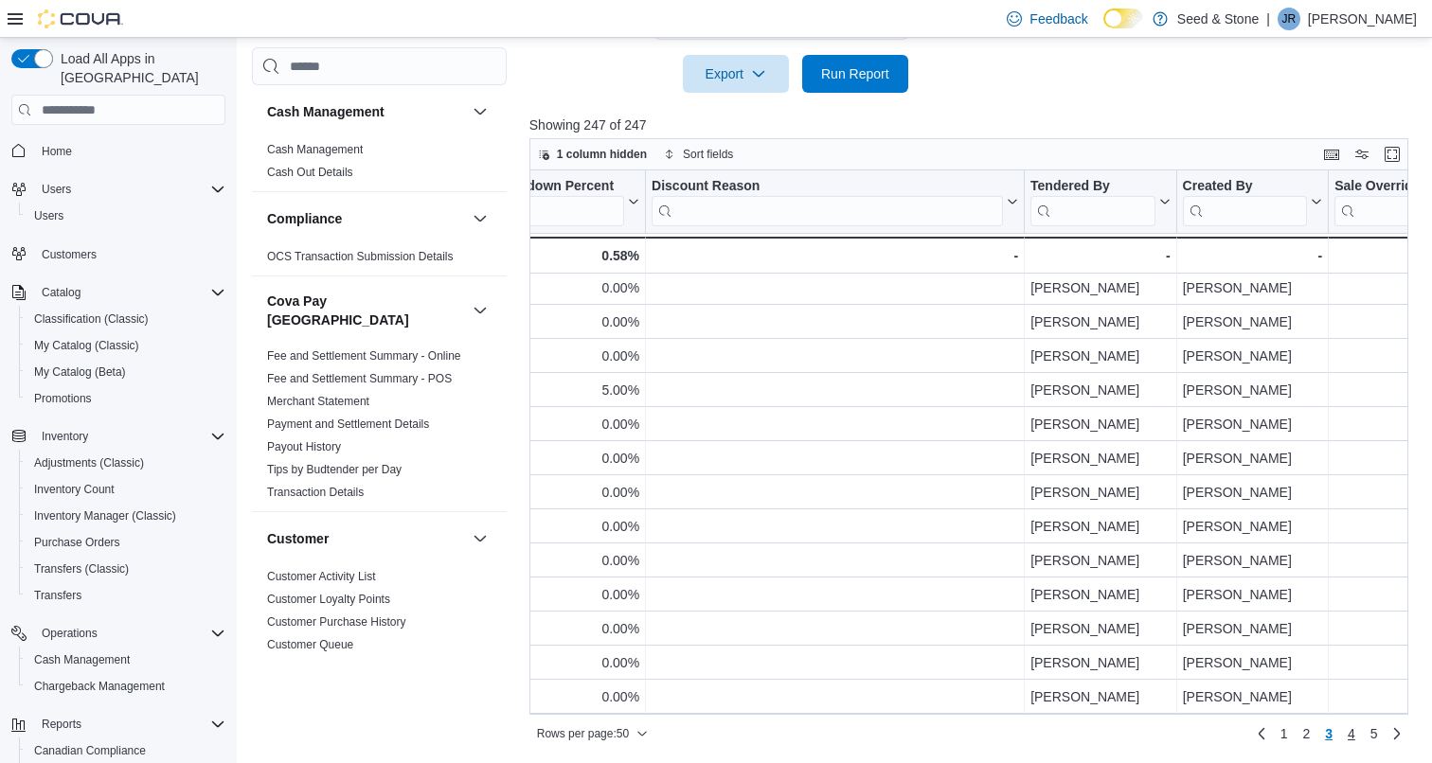
click at [1346, 719] on link "4" at bounding box center [1351, 734] width 23 height 30
click at [1334, 729] on link "3" at bounding box center [1328, 734] width 23 height 30
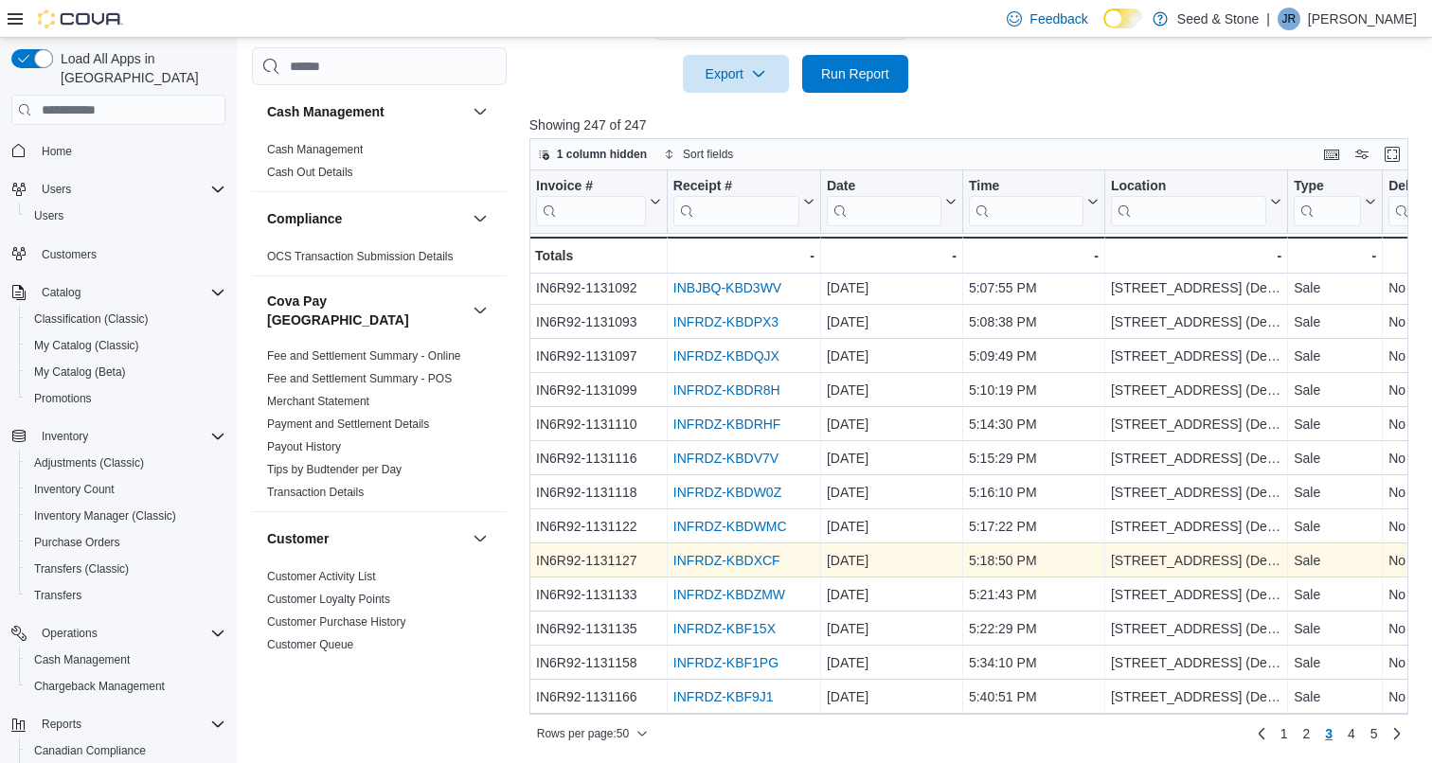
scroll to position [1264, 0]
click at [746, 389] on link "INFRDZ-KBDR8H" at bounding box center [726, 390] width 107 height 15
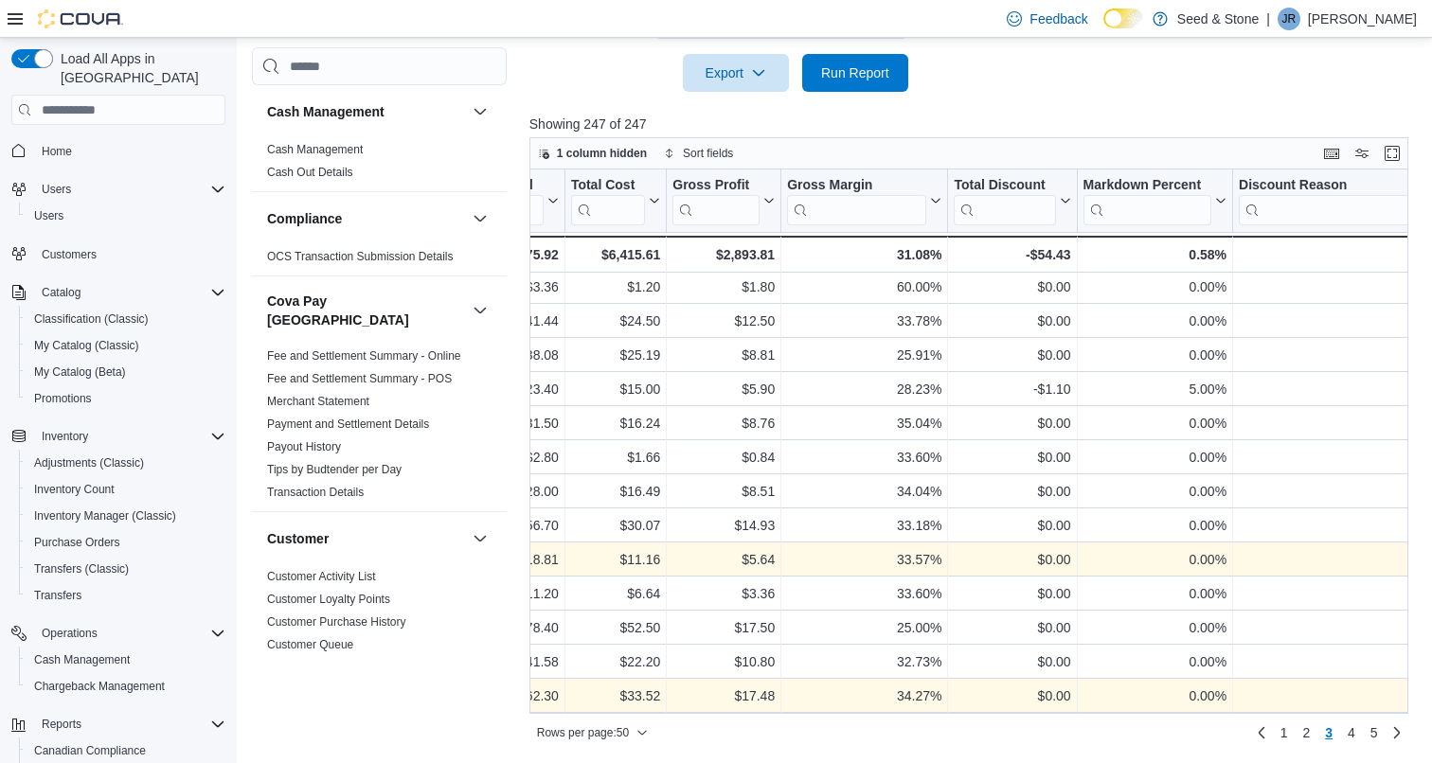
scroll to position [622, 0]
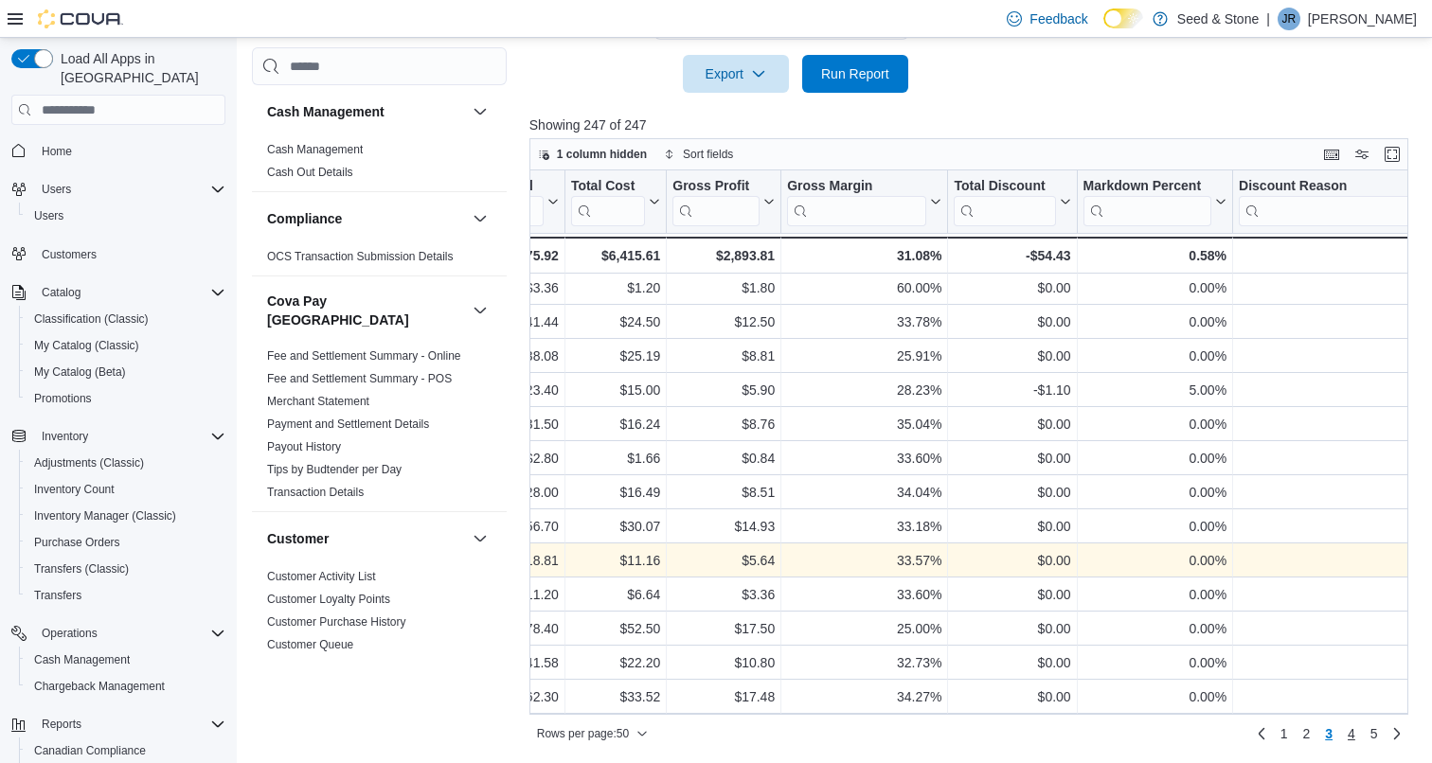
click at [1350, 738] on span "4" at bounding box center [1352, 733] width 8 height 19
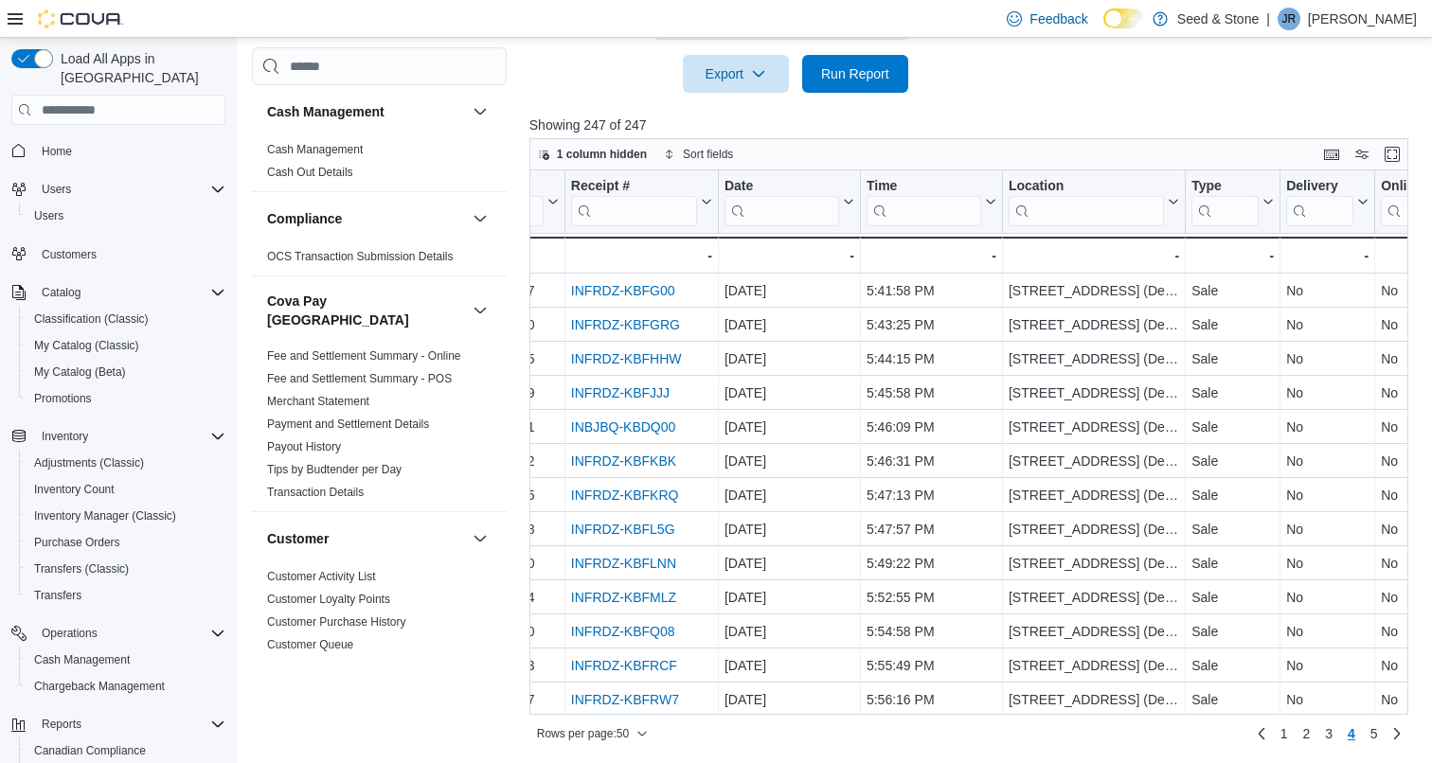
scroll to position [0, 98]
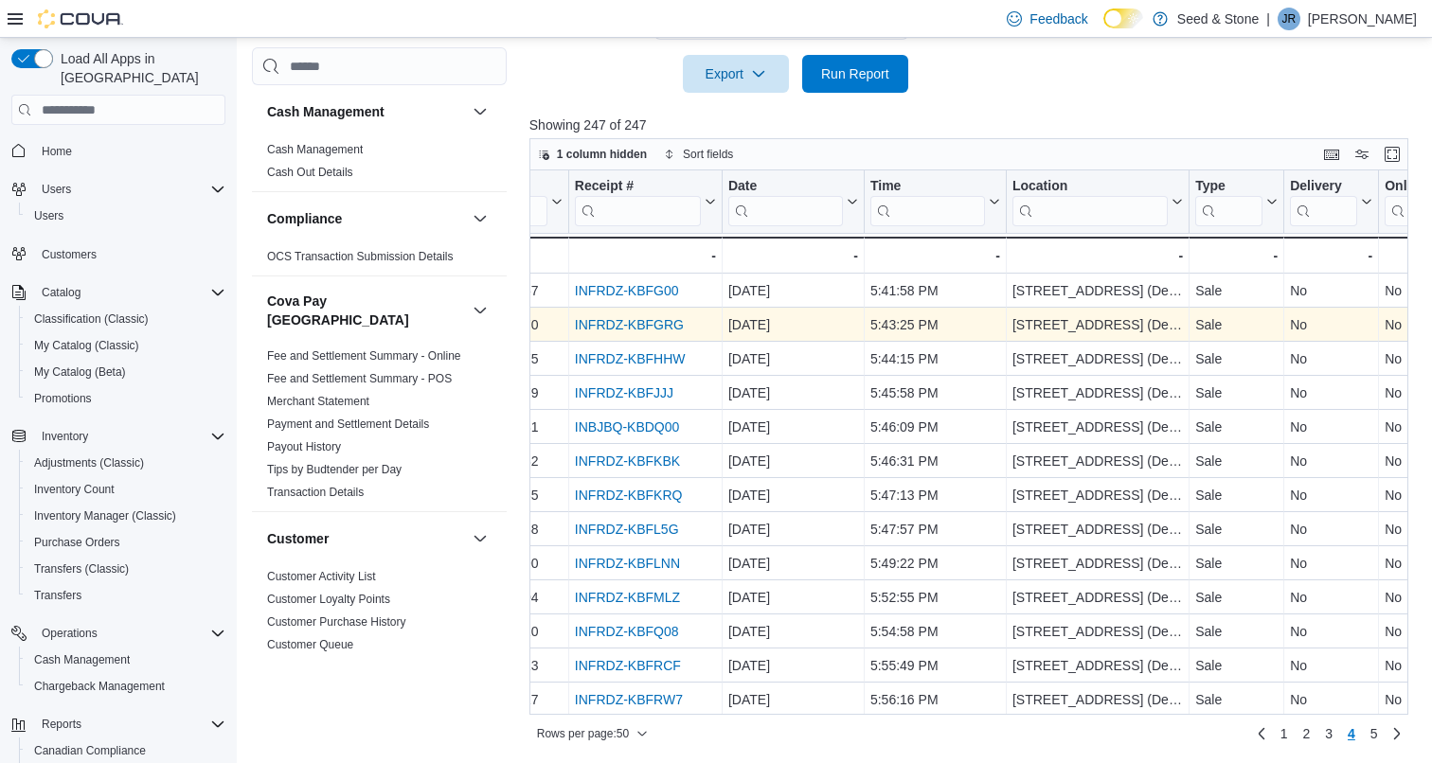
click at [645, 323] on link "INFRDZ-KBFGRG" at bounding box center [629, 324] width 109 height 15
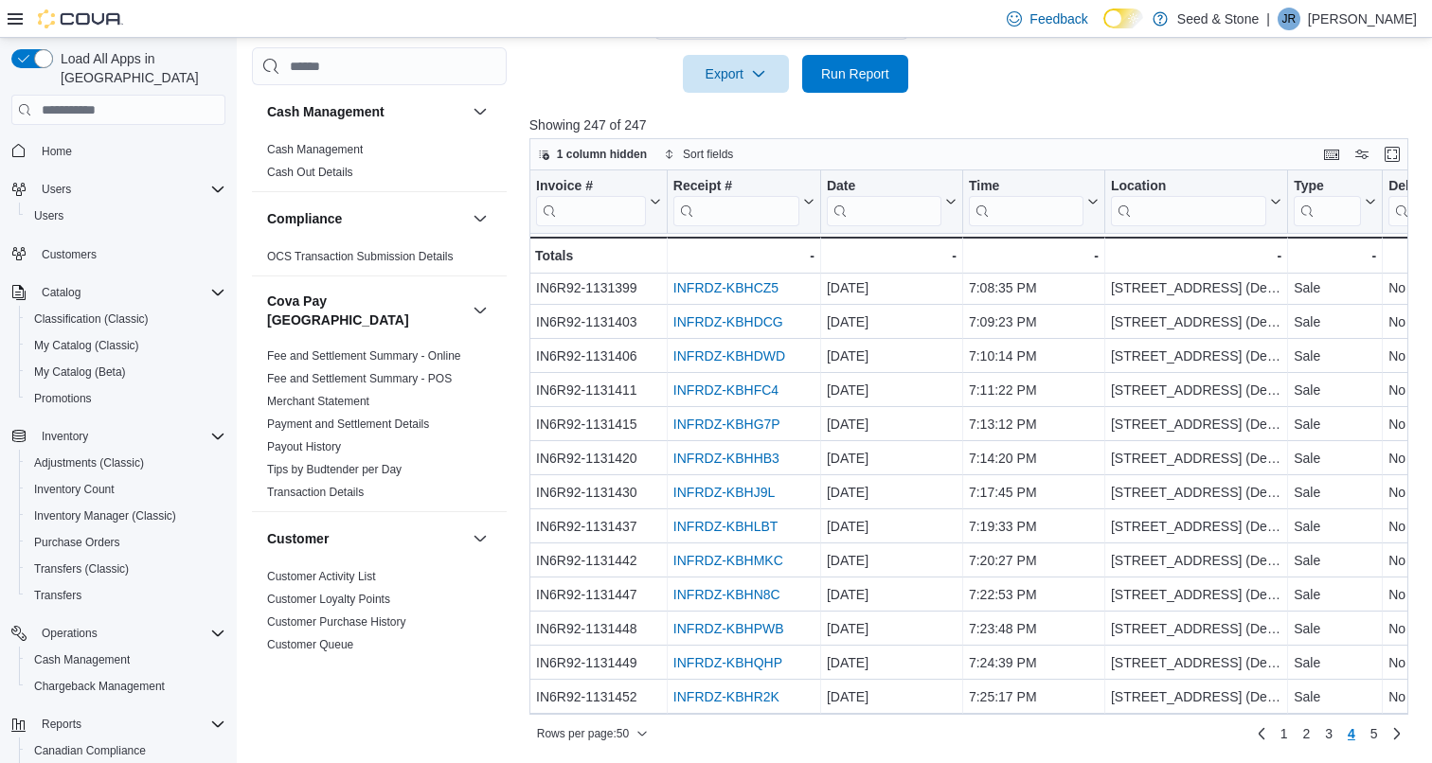
scroll to position [1264, 0]
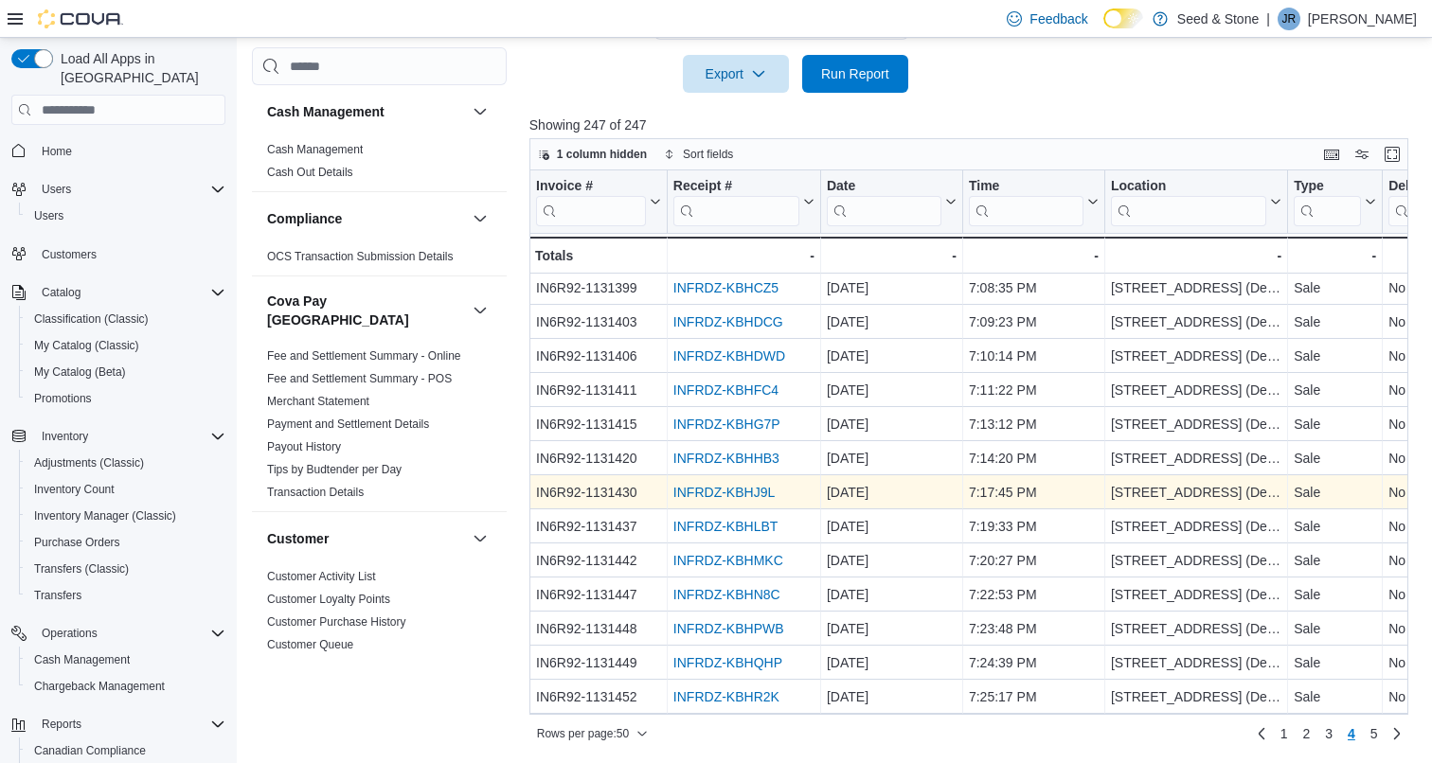
click at [732, 492] on link "INFRDZ-KBHJ9L" at bounding box center [723, 492] width 101 height 15
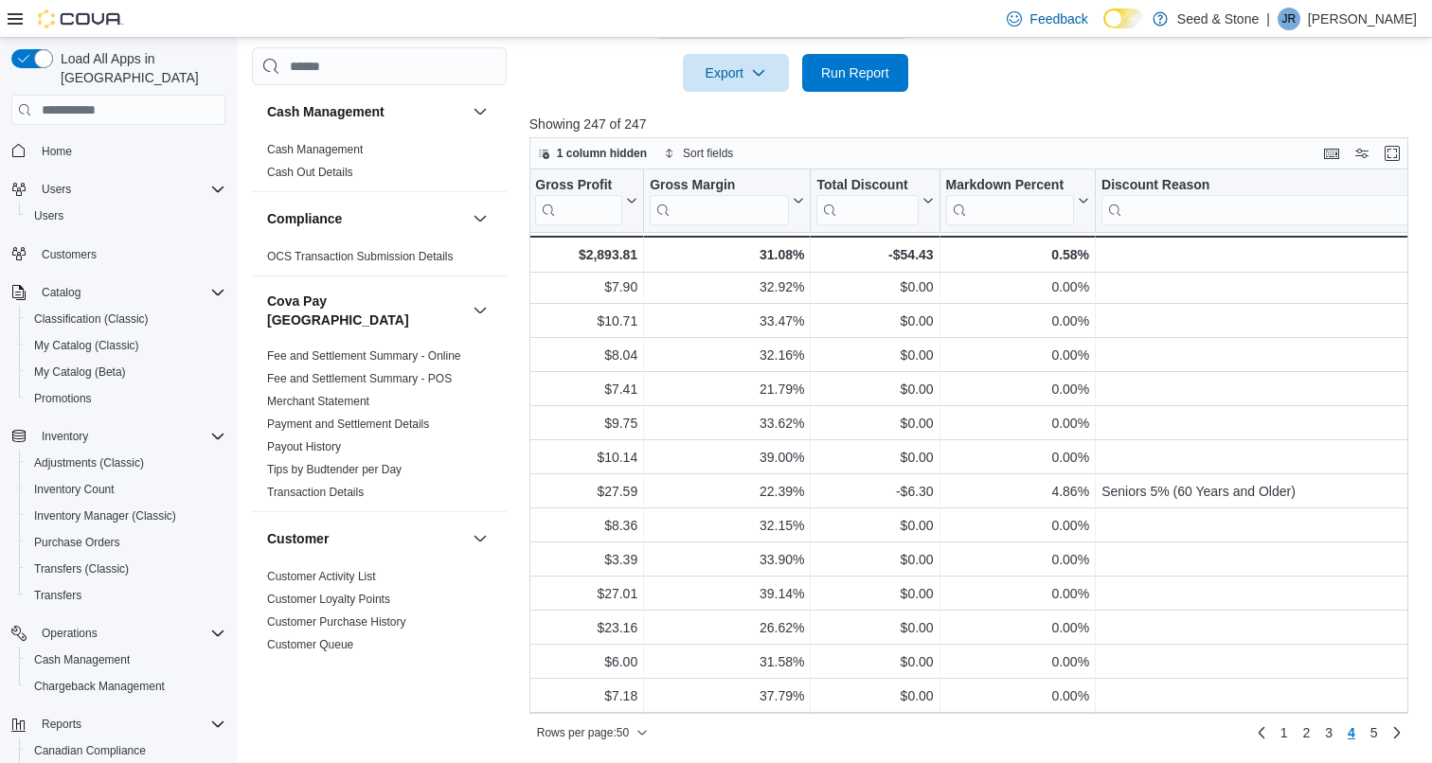
scroll to position [622, 0]
click at [1379, 733] on link "5" at bounding box center [1374, 734] width 23 height 30
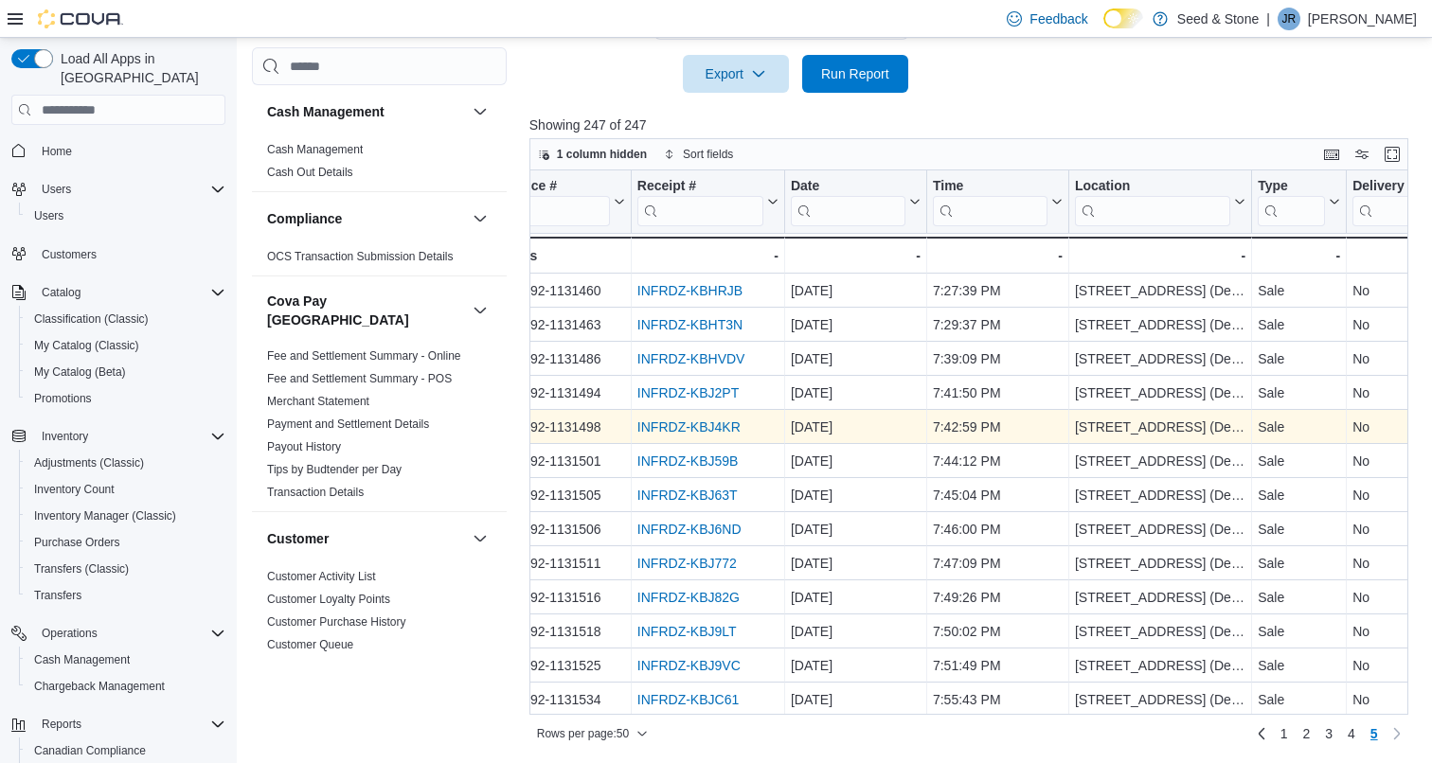
scroll to position [0, 8]
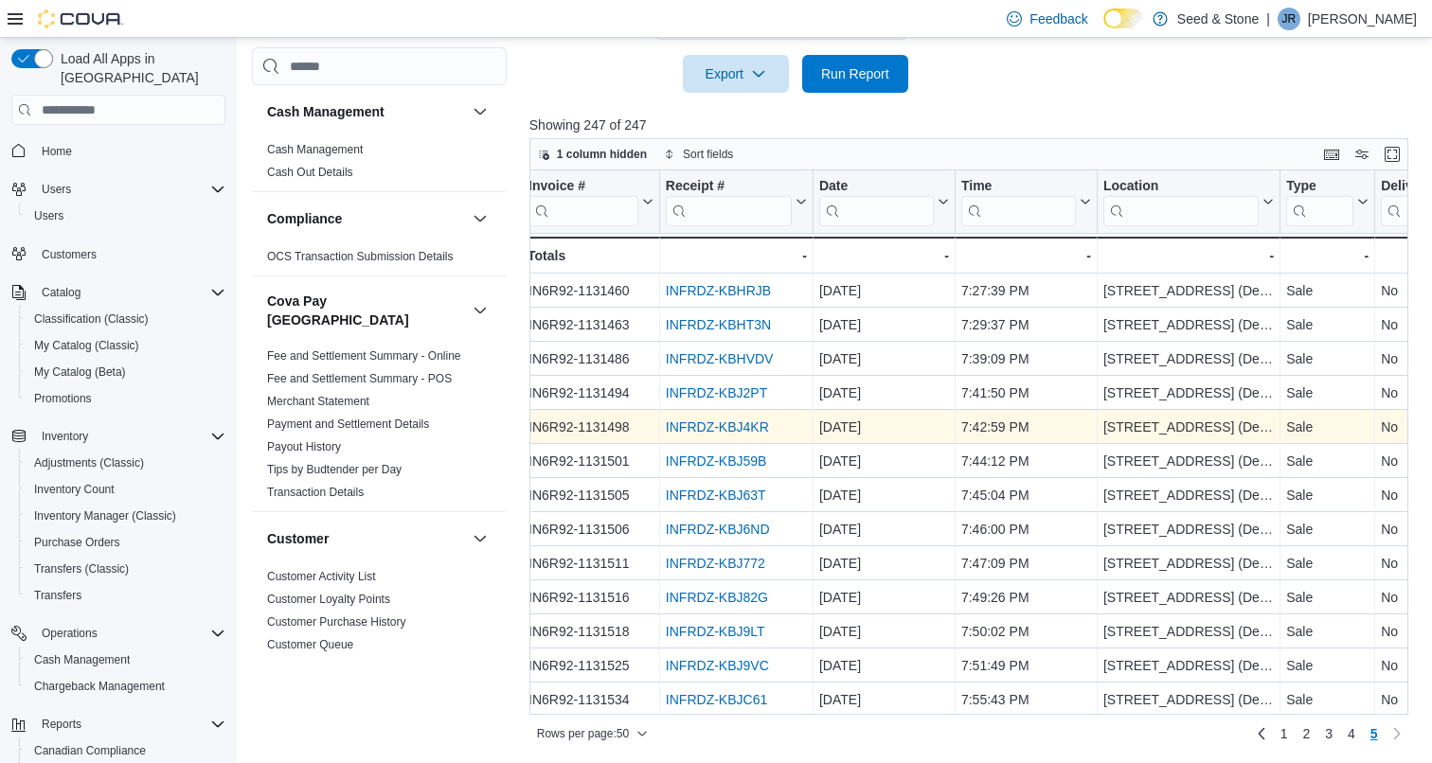
click at [723, 422] on link "INFRDZ-KBJ4KR" at bounding box center [717, 427] width 103 height 15
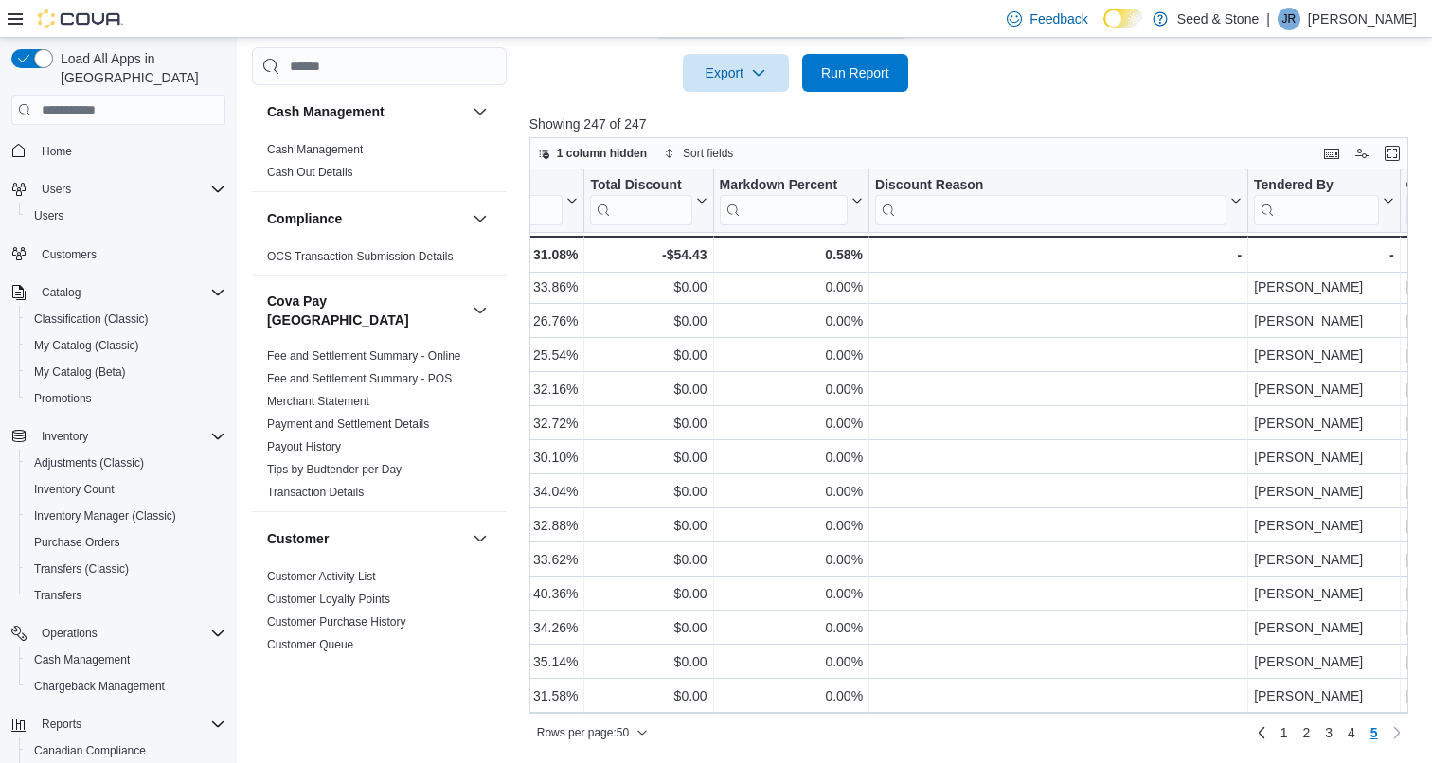
scroll to position [622, 0]
click at [48, 144] on span "Home" at bounding box center [57, 151] width 30 height 15
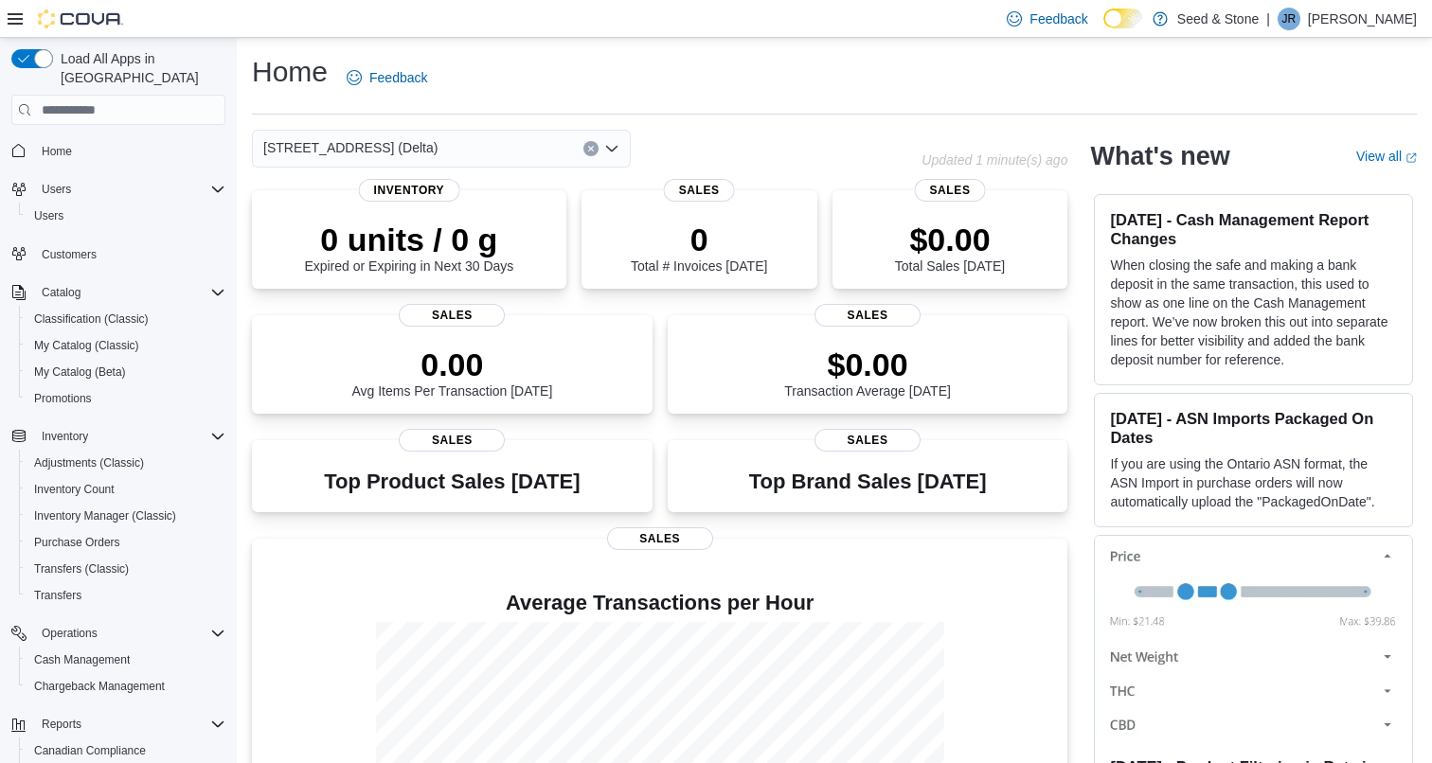
click at [453, 138] on div "616 Chester Rd. (Delta)" at bounding box center [441, 149] width 379 height 38
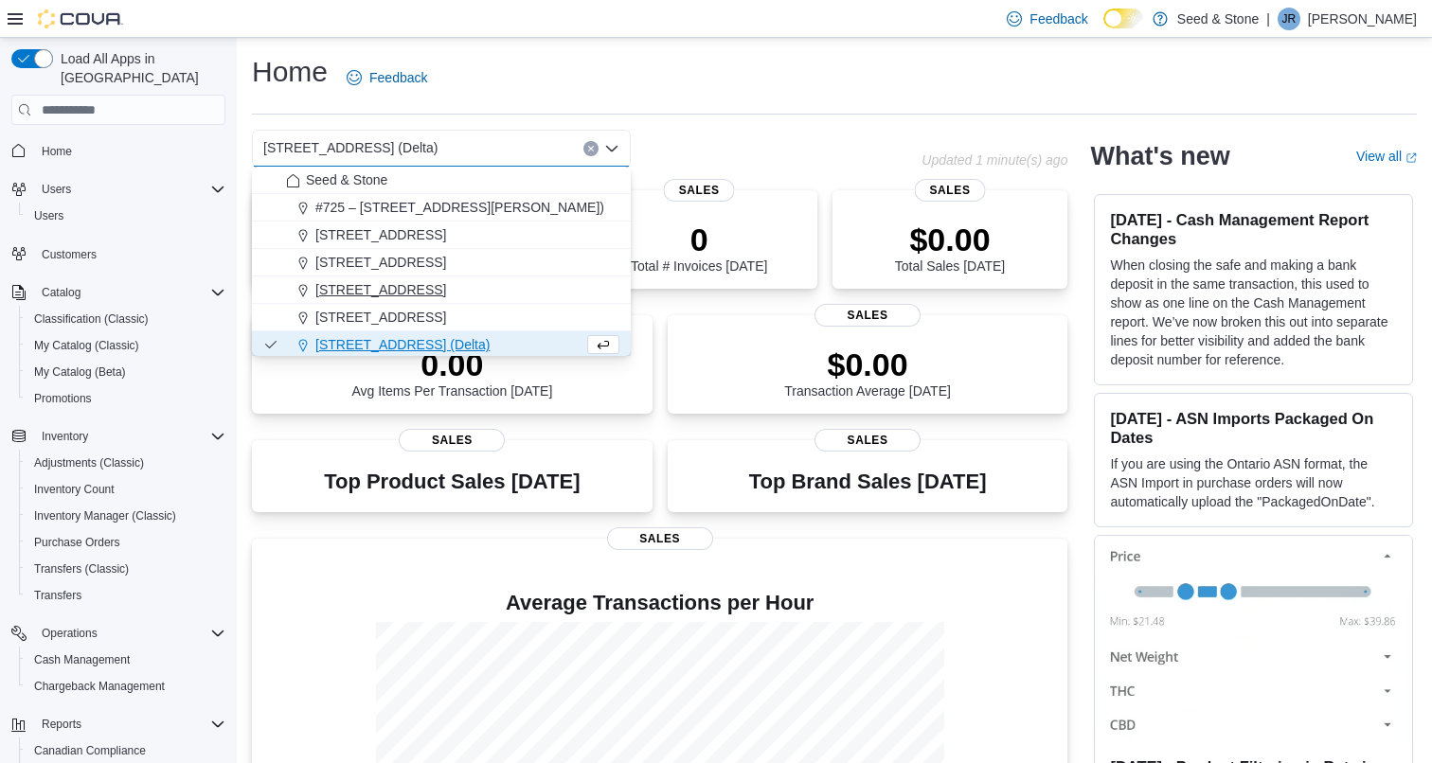
click at [446, 288] on span "512 Young Drive (Coquitlam)" at bounding box center [380, 289] width 131 height 19
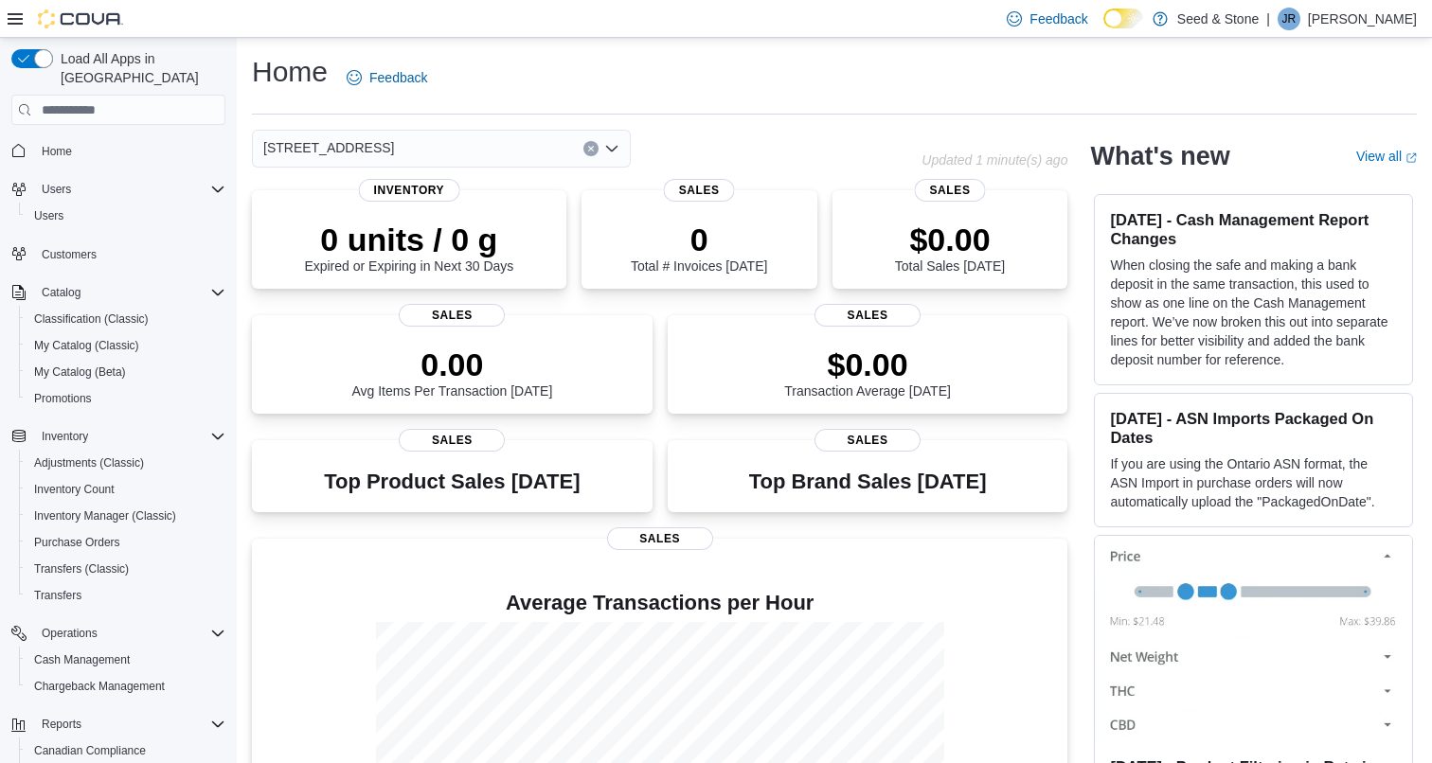
click at [527, 150] on div "512 Young Drive (Coquitlam) Combo box. Selected. 512 Young Drive (Coquitlam). P…" at bounding box center [441, 149] width 379 height 38
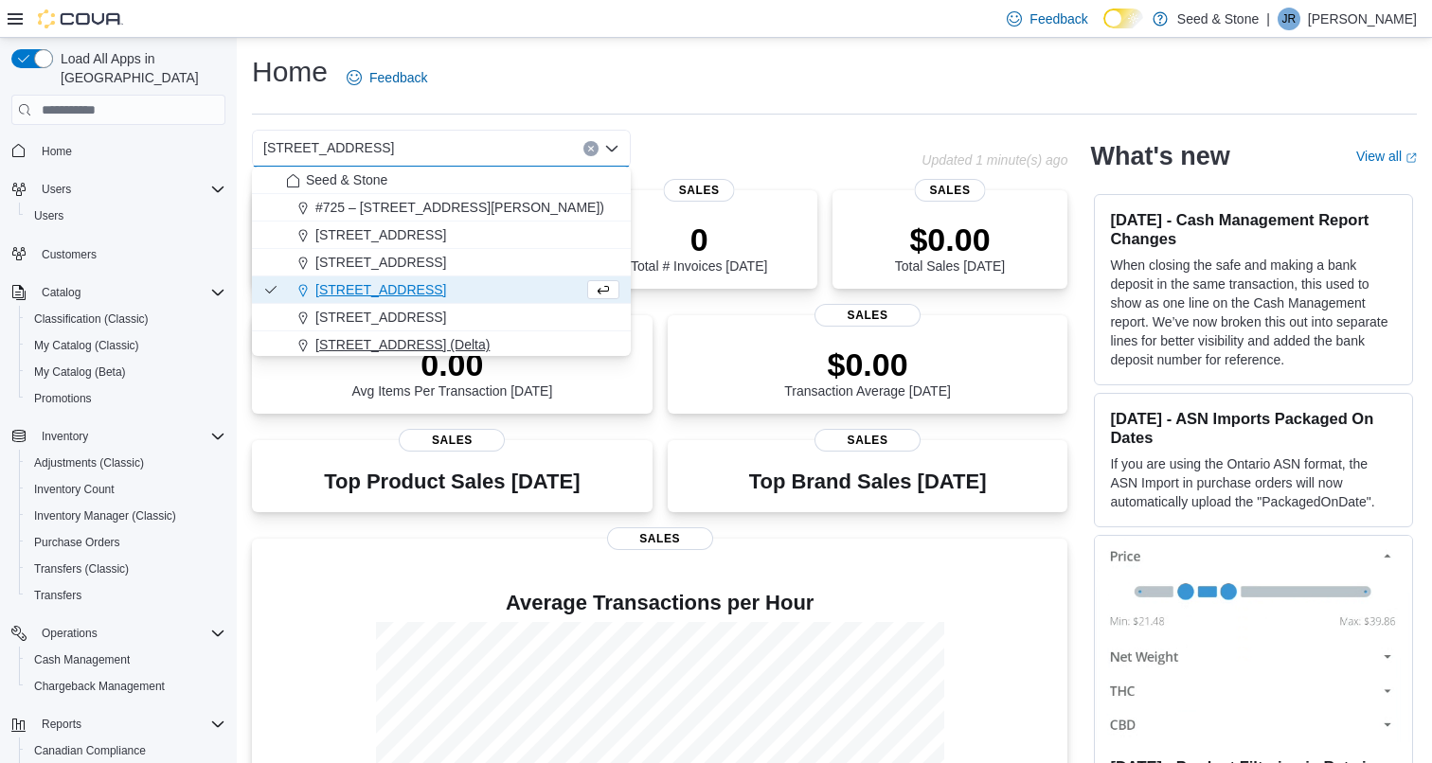
click at [437, 341] on span "616 Chester Rd. (Delta)" at bounding box center [402, 344] width 174 height 19
